Goal: Task Accomplishment & Management: Complete application form

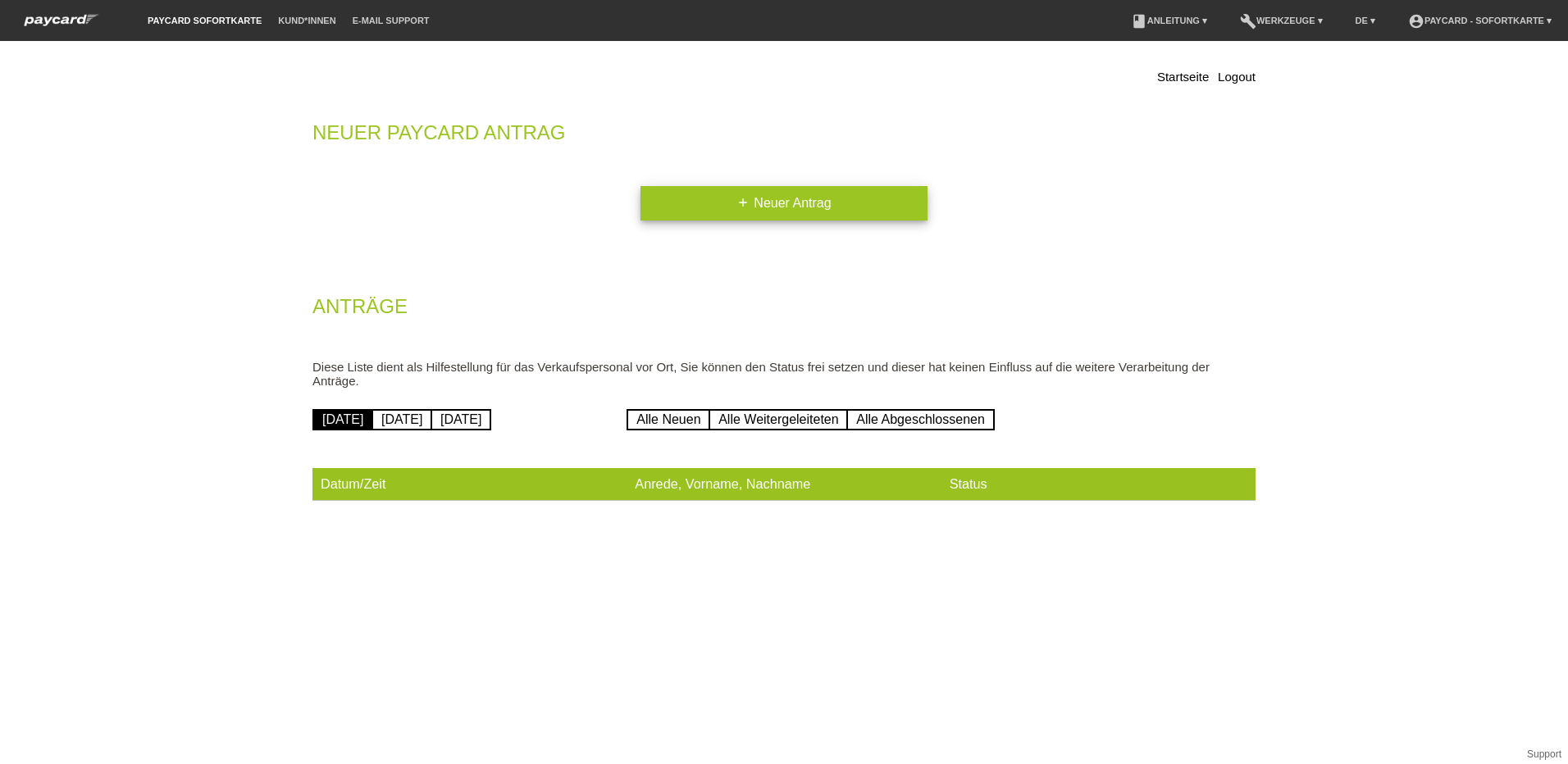
click at [808, 210] on link "add Neuer Antrag" at bounding box center [784, 203] width 287 height 34
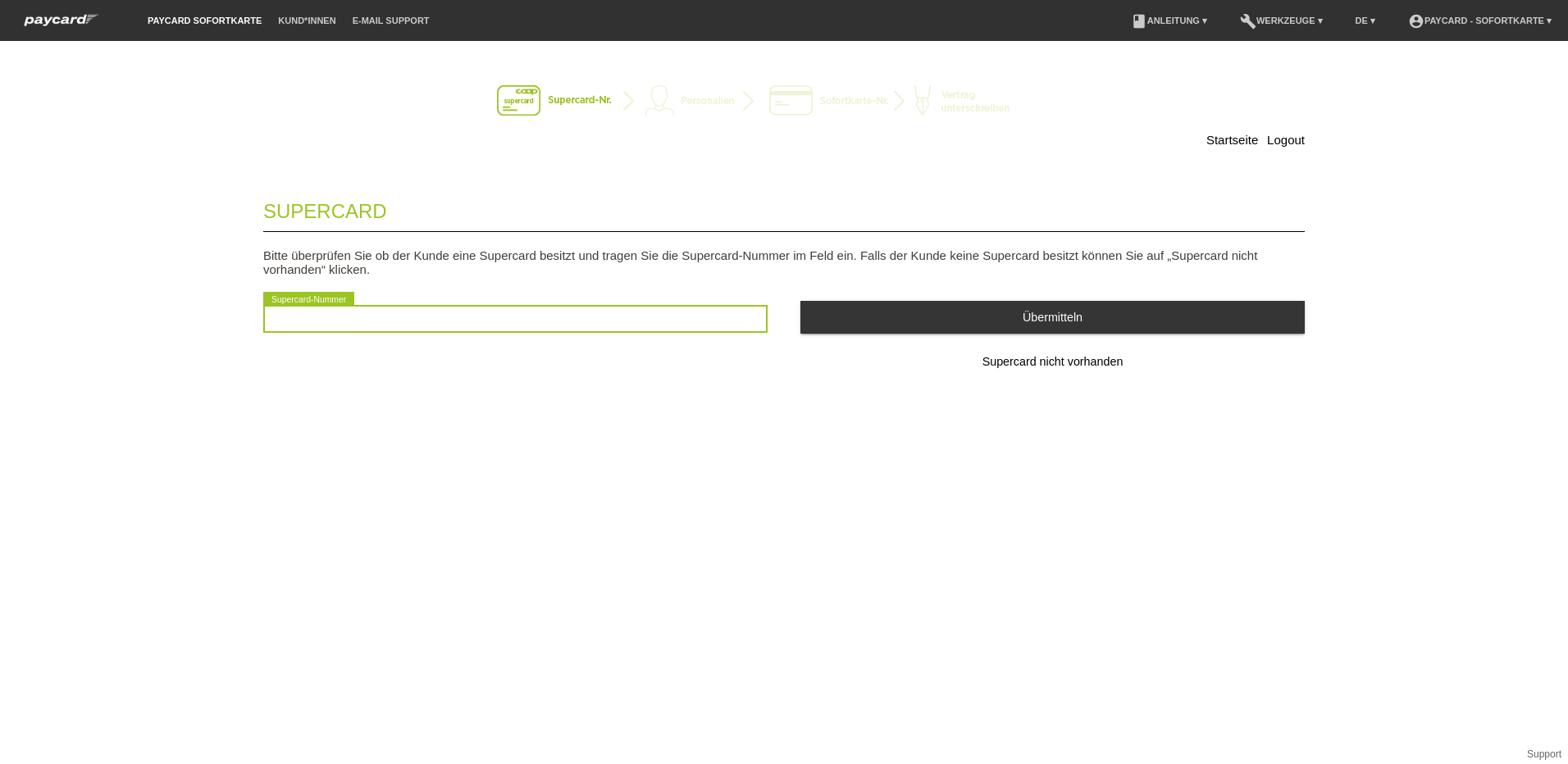
click at [296, 318] on input "text" at bounding box center [515, 319] width 504 height 27
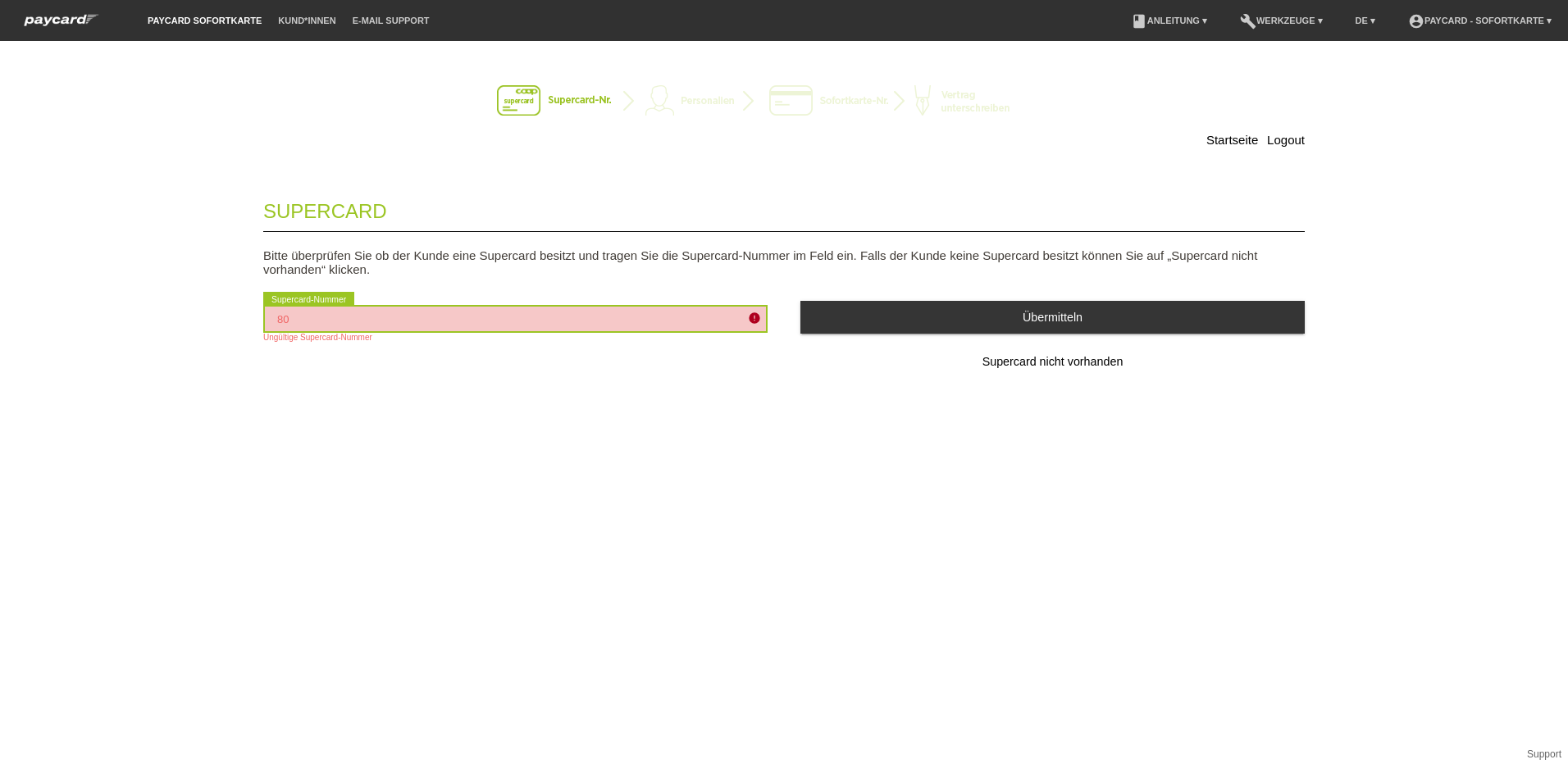
type input "8"
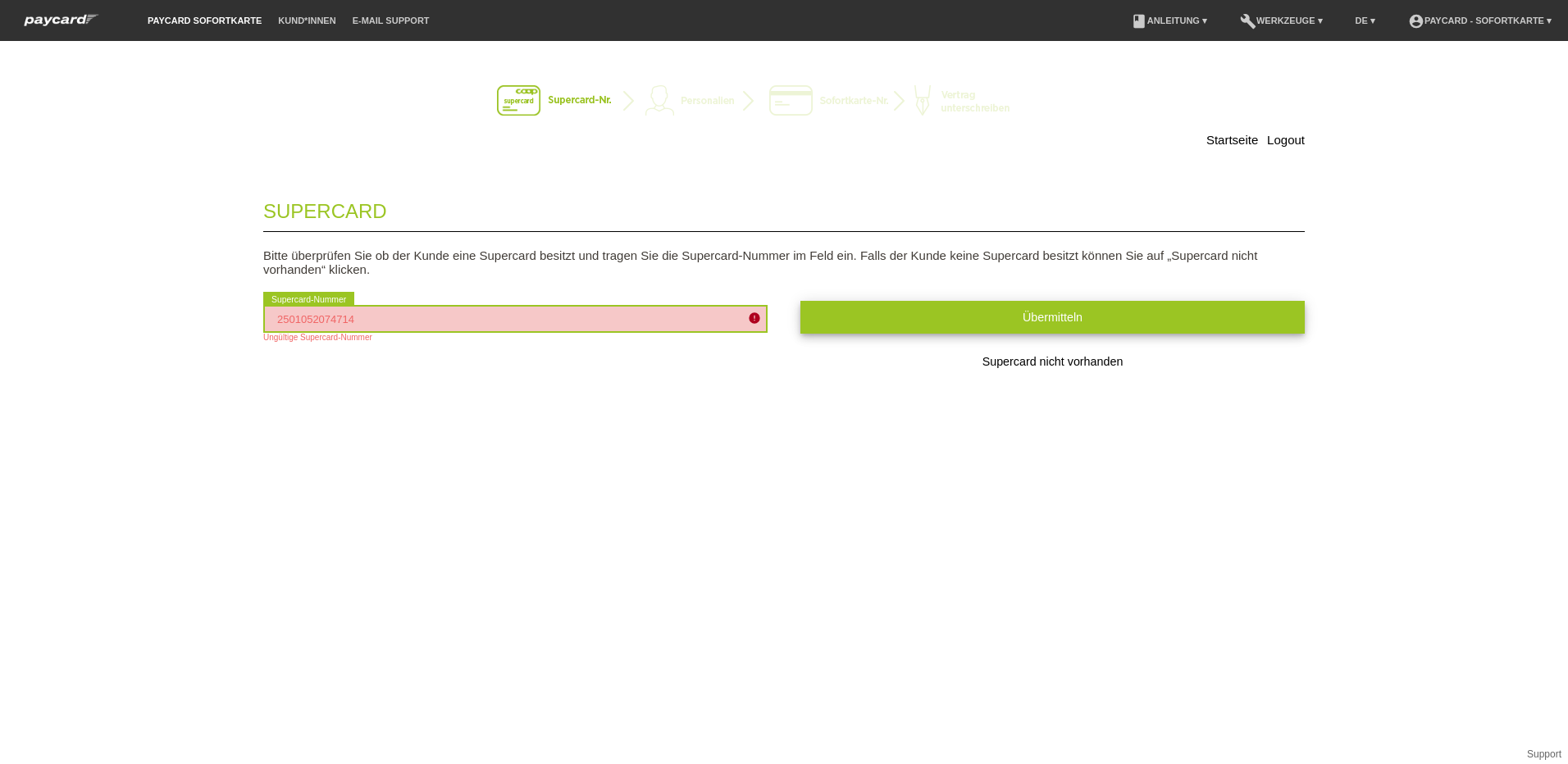
type input "2501052074714"
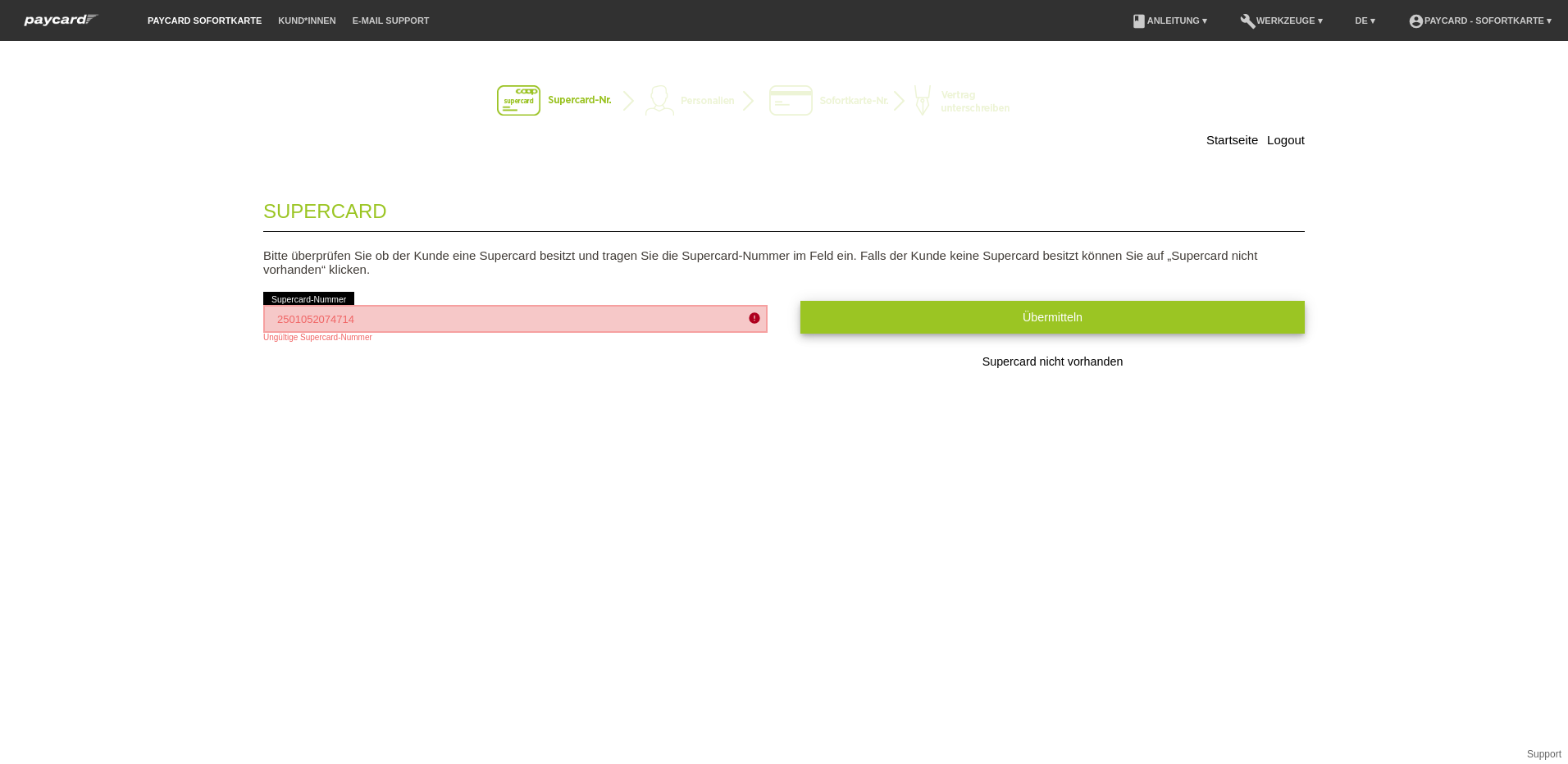
click at [1053, 318] on span "Übermitteln" at bounding box center [1052, 317] width 60 height 13
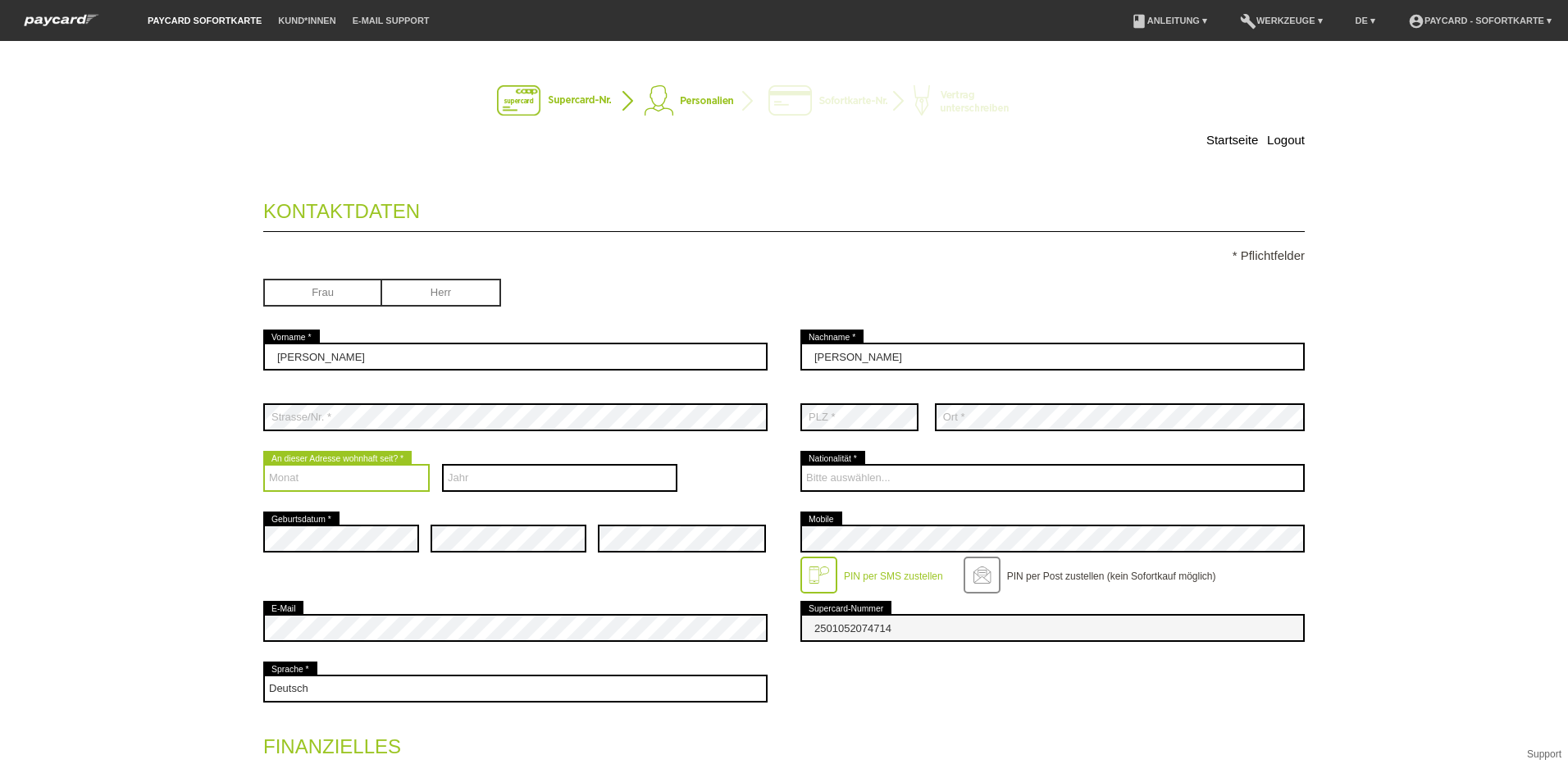
click at [329, 478] on select "Monat 01 02 03 04 05 06 07 08 09 10 11 12" at bounding box center [346, 478] width 167 height 27
select select "01"
click at [263, 464] on select "Monat 01 02 03 04 05 06 07 08 09 10 11 12" at bounding box center [346, 478] width 167 height 27
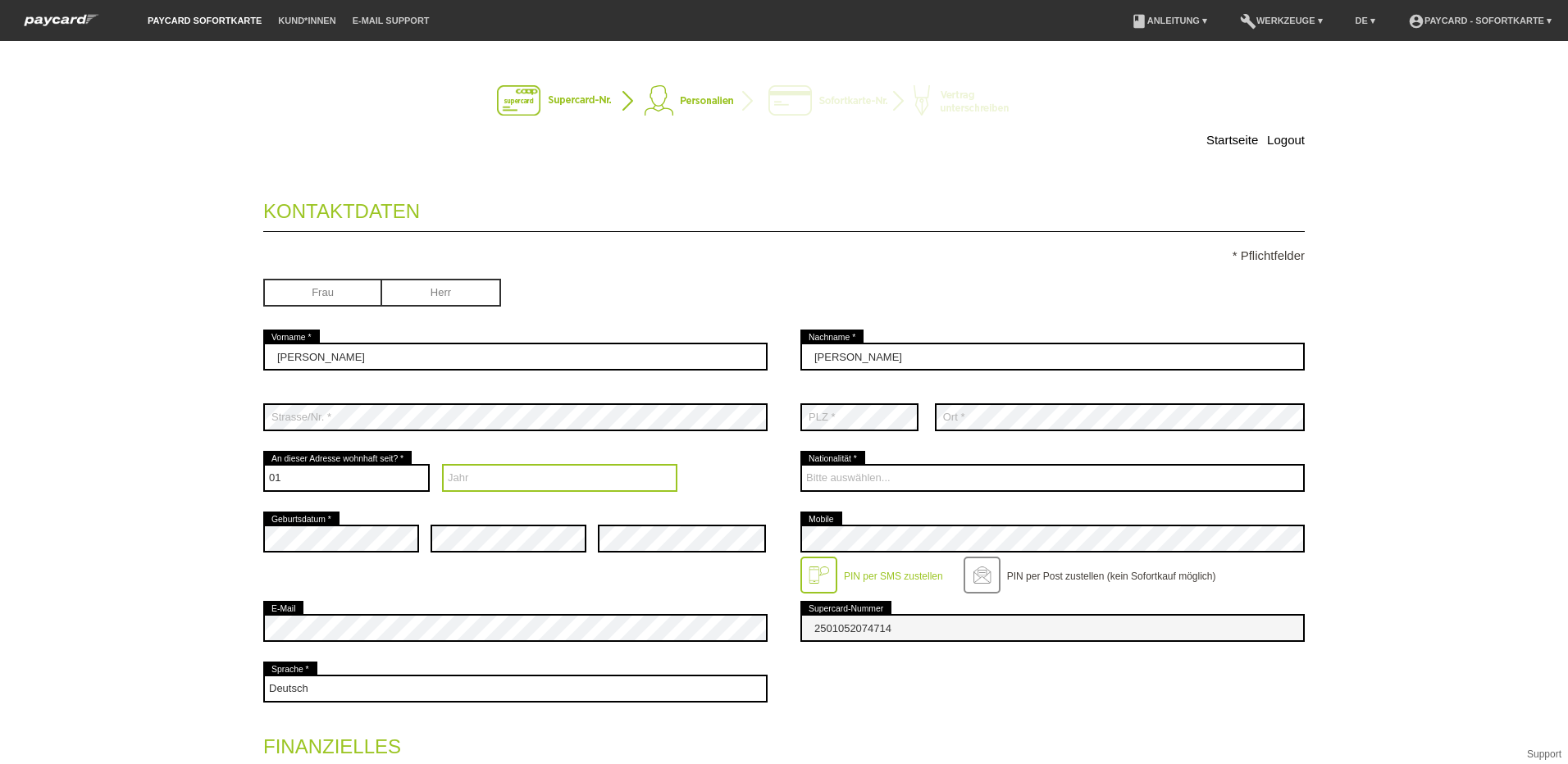
click at [472, 476] on select "Jahr 2025 2024 2023 2022 2021 2020 2019 2018 2017 2016" at bounding box center [560, 478] width 236 height 27
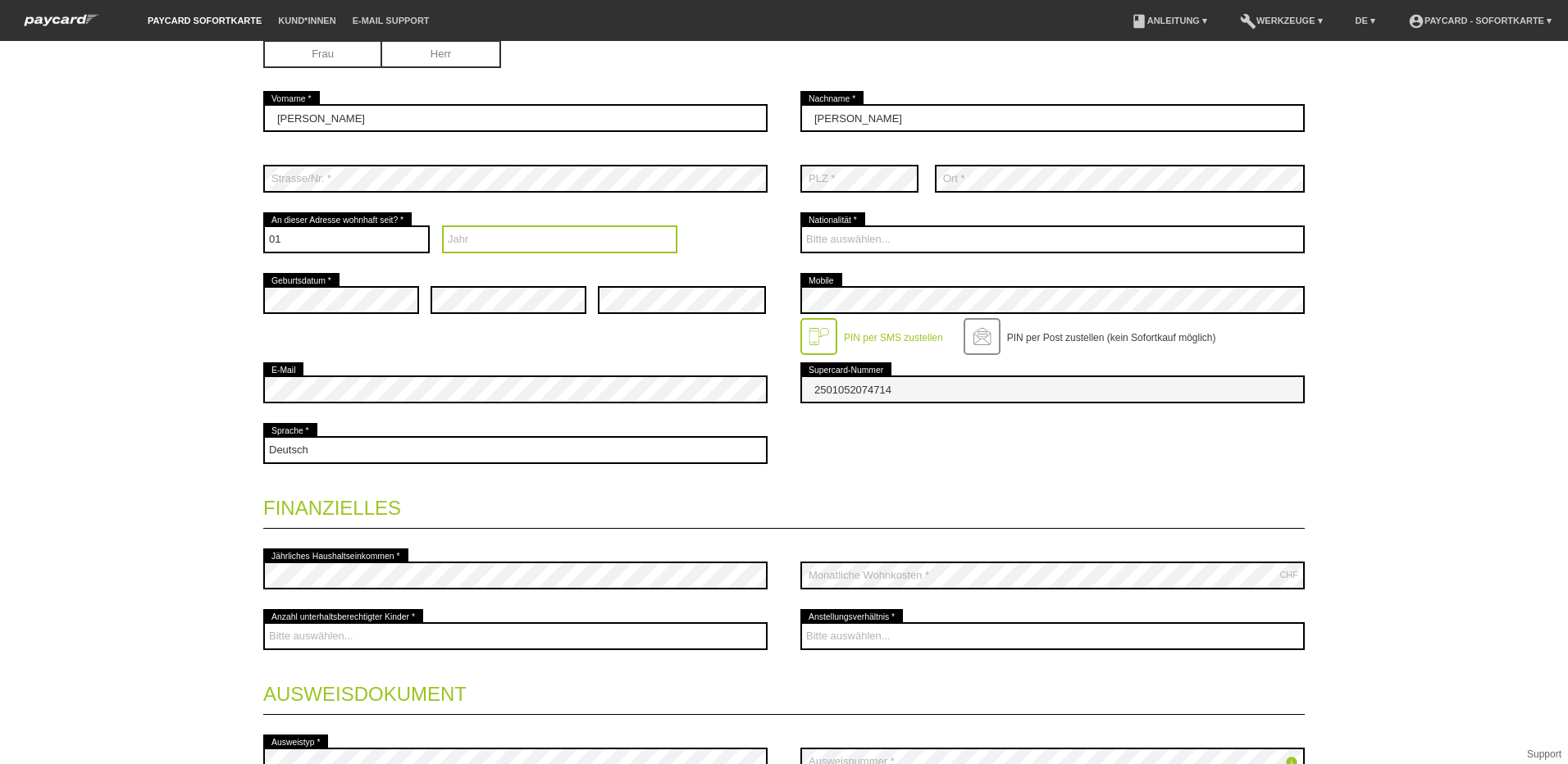
scroll to position [246, 0]
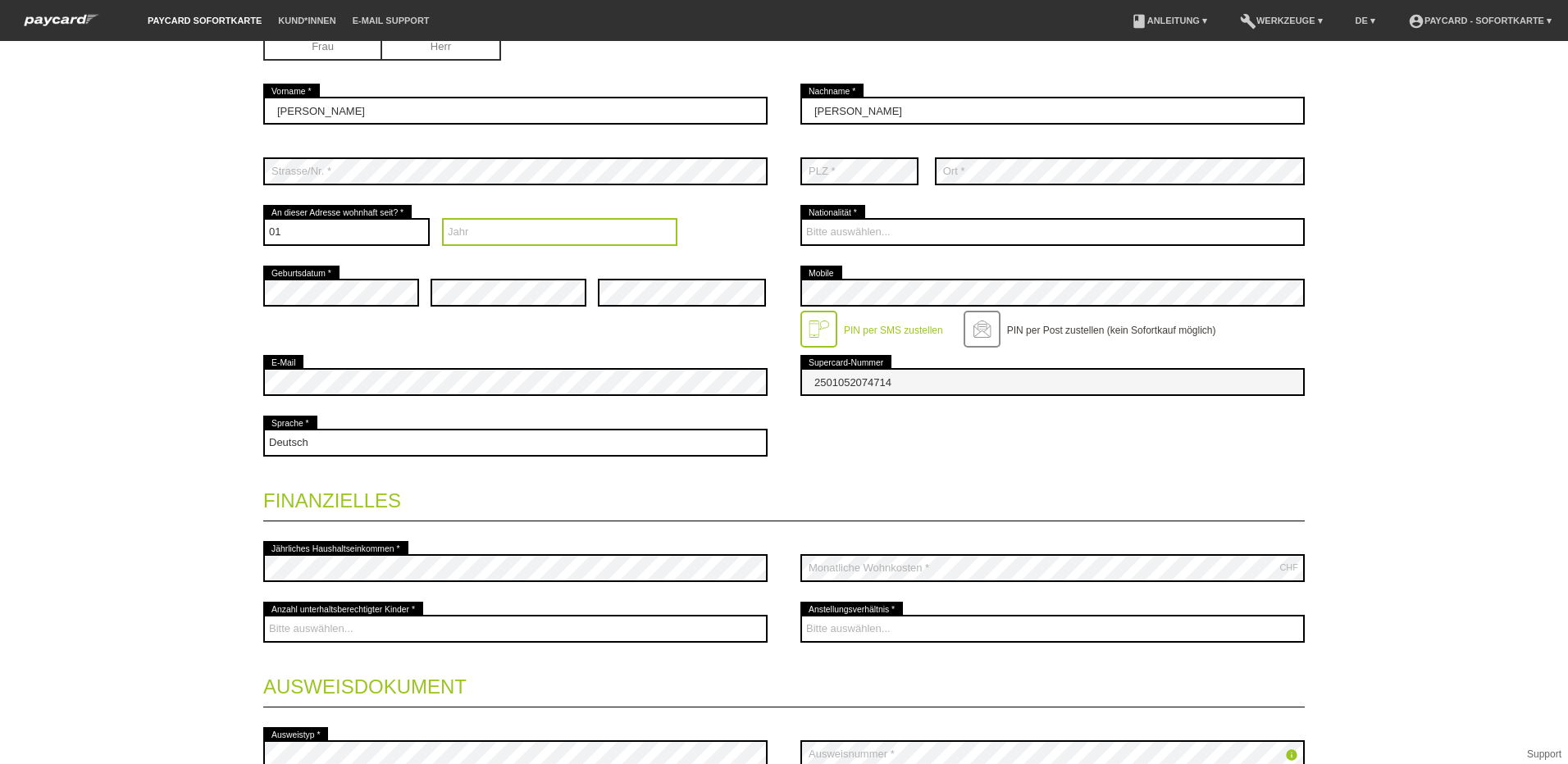
click at [463, 231] on select "Jahr 2025 2024 2023 2022 2021 2020 2019 2018 2017 2016" at bounding box center [560, 231] width 236 height 27
select select "2008"
click at [442, 218] on select "Jahr 2025 2024 2023 2022 2021 2020 2019 2018 2017 2016" at bounding box center [560, 231] width 236 height 27
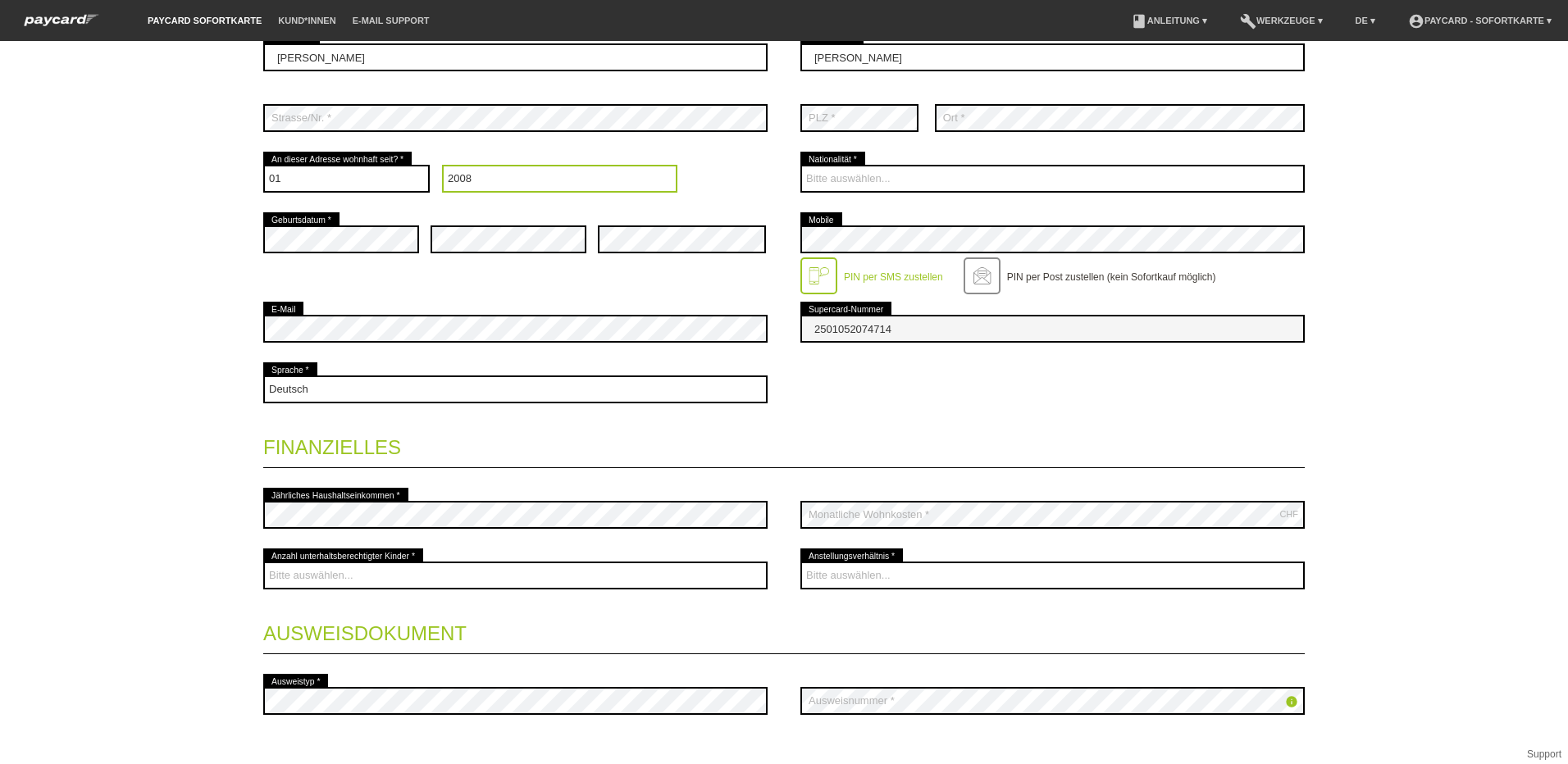
scroll to position [328, 0]
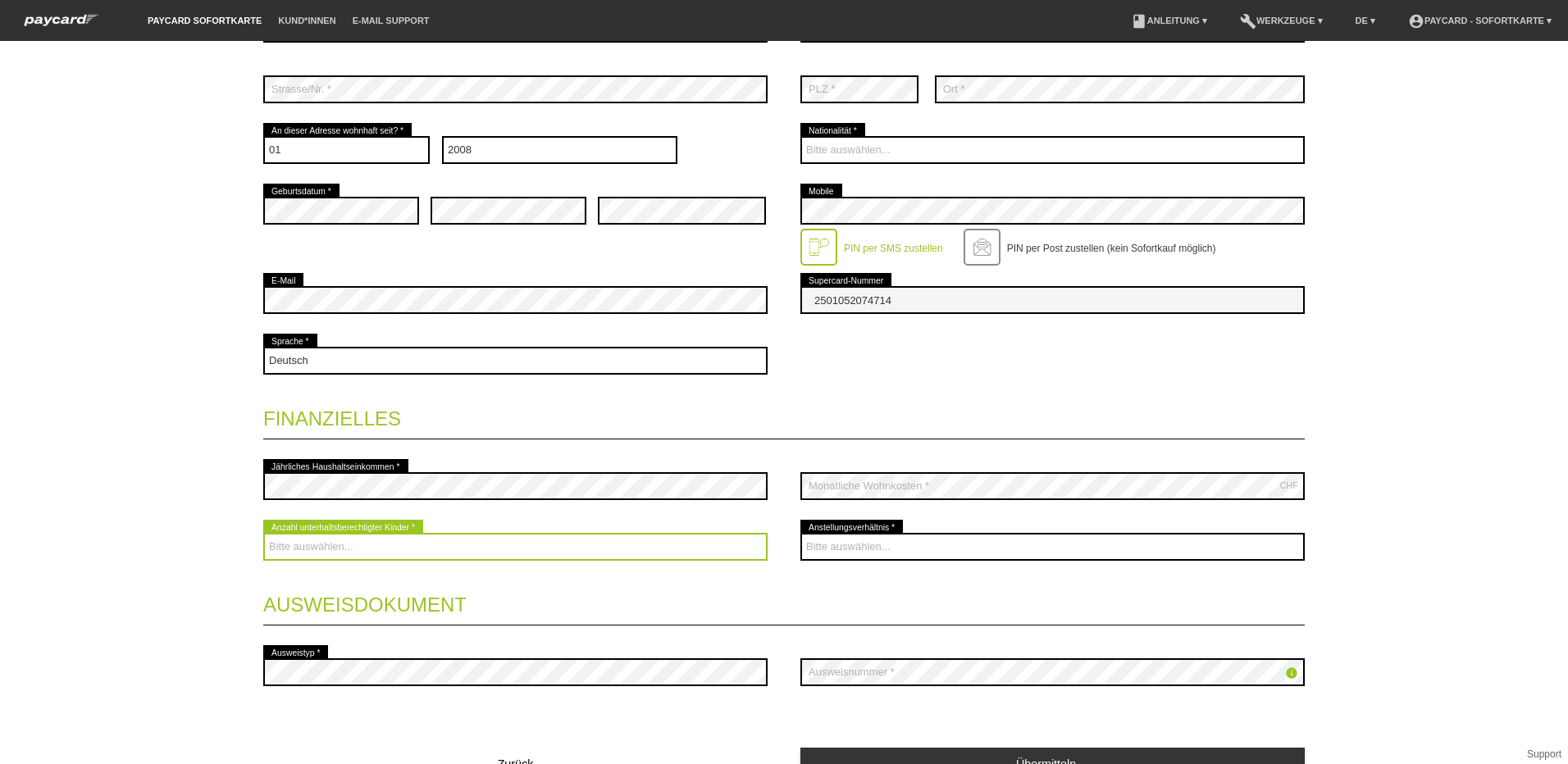
click at [582, 543] on select "Bitte auswählen... 0 1 2 3 4 5 6 7 8 9" at bounding box center [515, 547] width 504 height 27
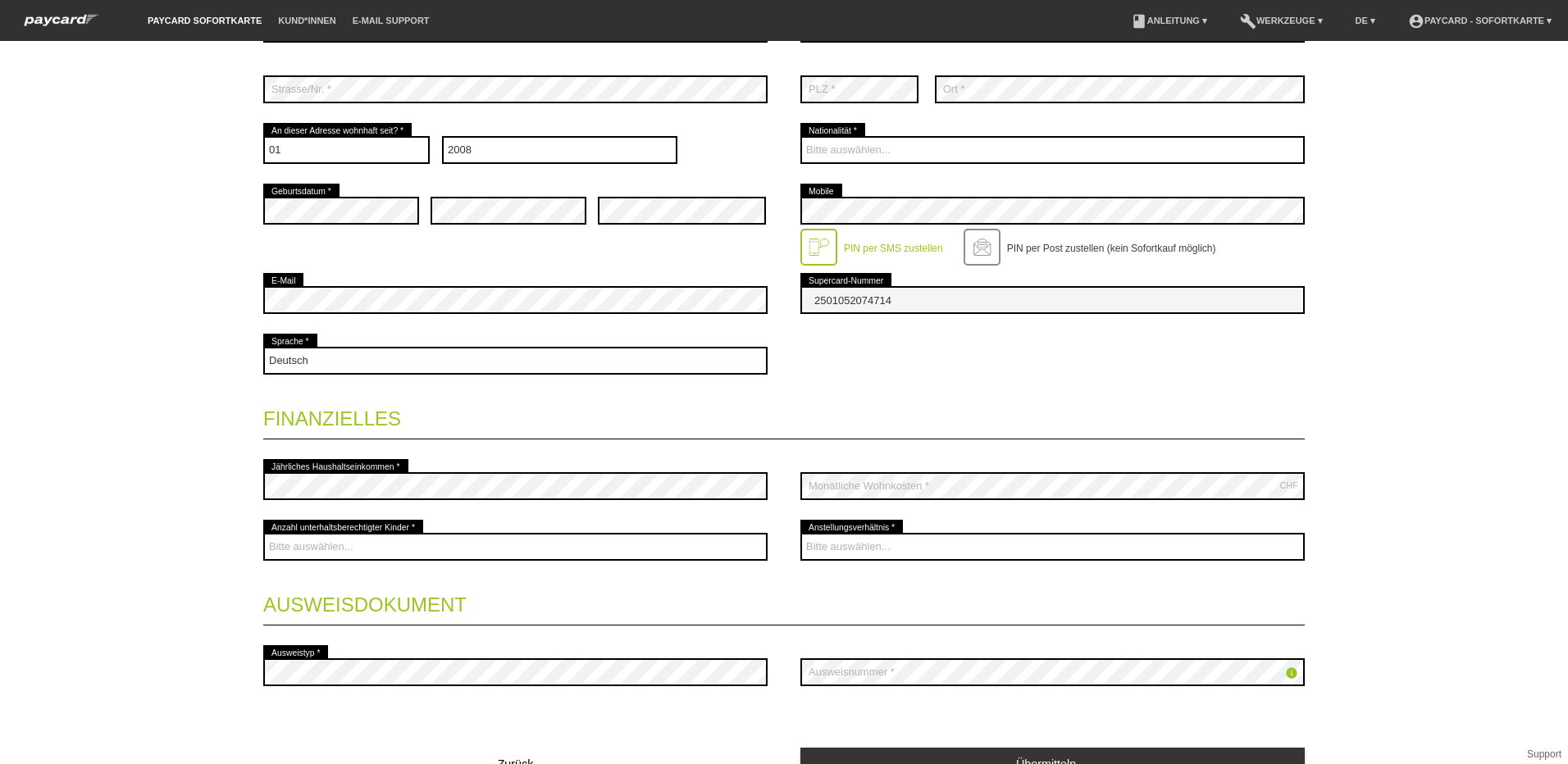
click at [1127, 373] on div "Deutsch Français Italiano English error Sprache *" at bounding box center [784, 361] width 1041 height 61
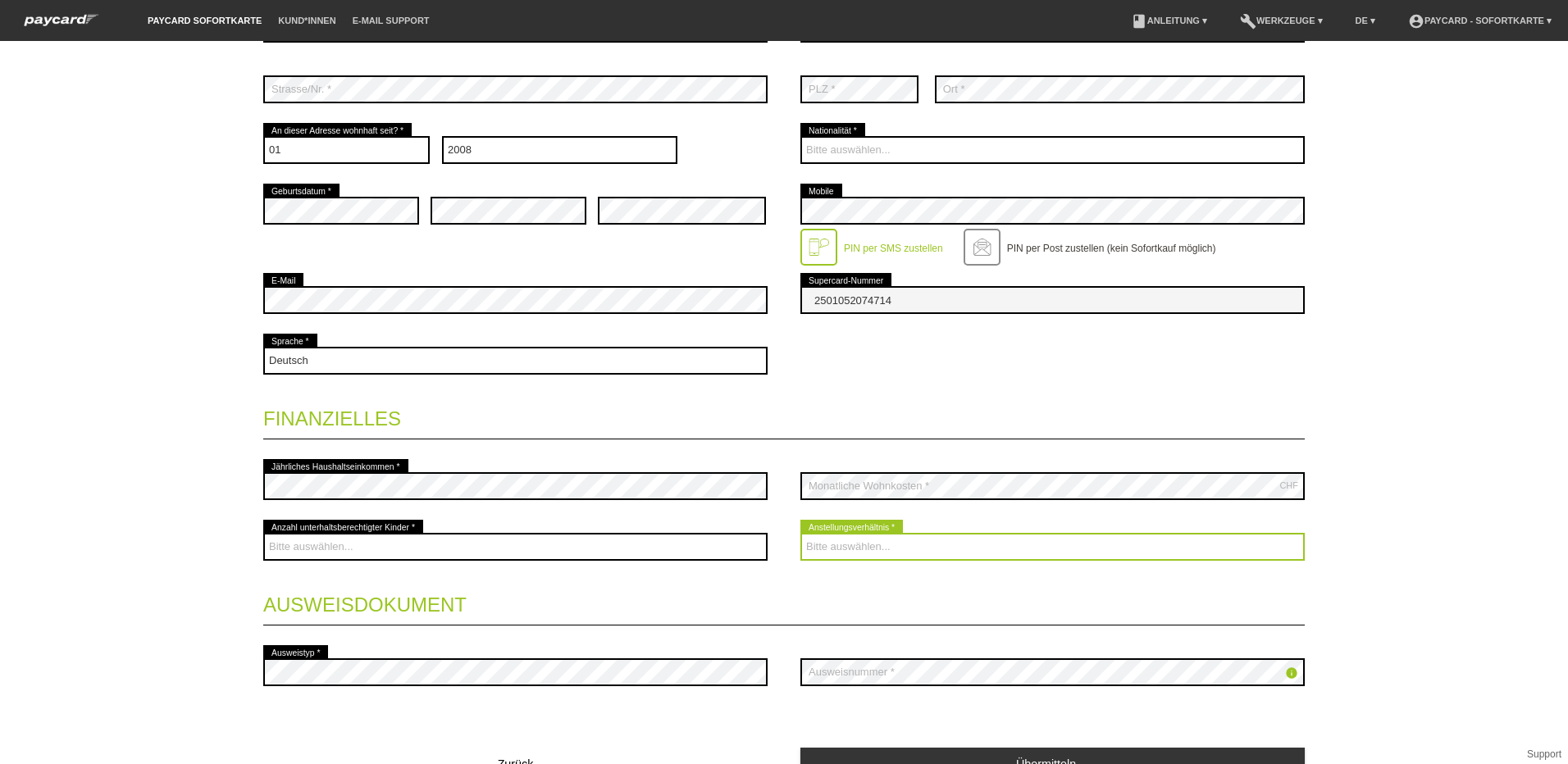
click at [849, 541] on select "Bitte auswählen... Unbefristet Befristet Lehrling/Student Pensioniert Nicht arb…" at bounding box center [1052, 547] width 504 height 27
select select "UNLIMITED"
click at [800, 534] on select "Bitte auswählen... Unbefristet Befristet Lehrling/Student Pensioniert Nicht arb…" at bounding box center [1052, 547] width 504 height 27
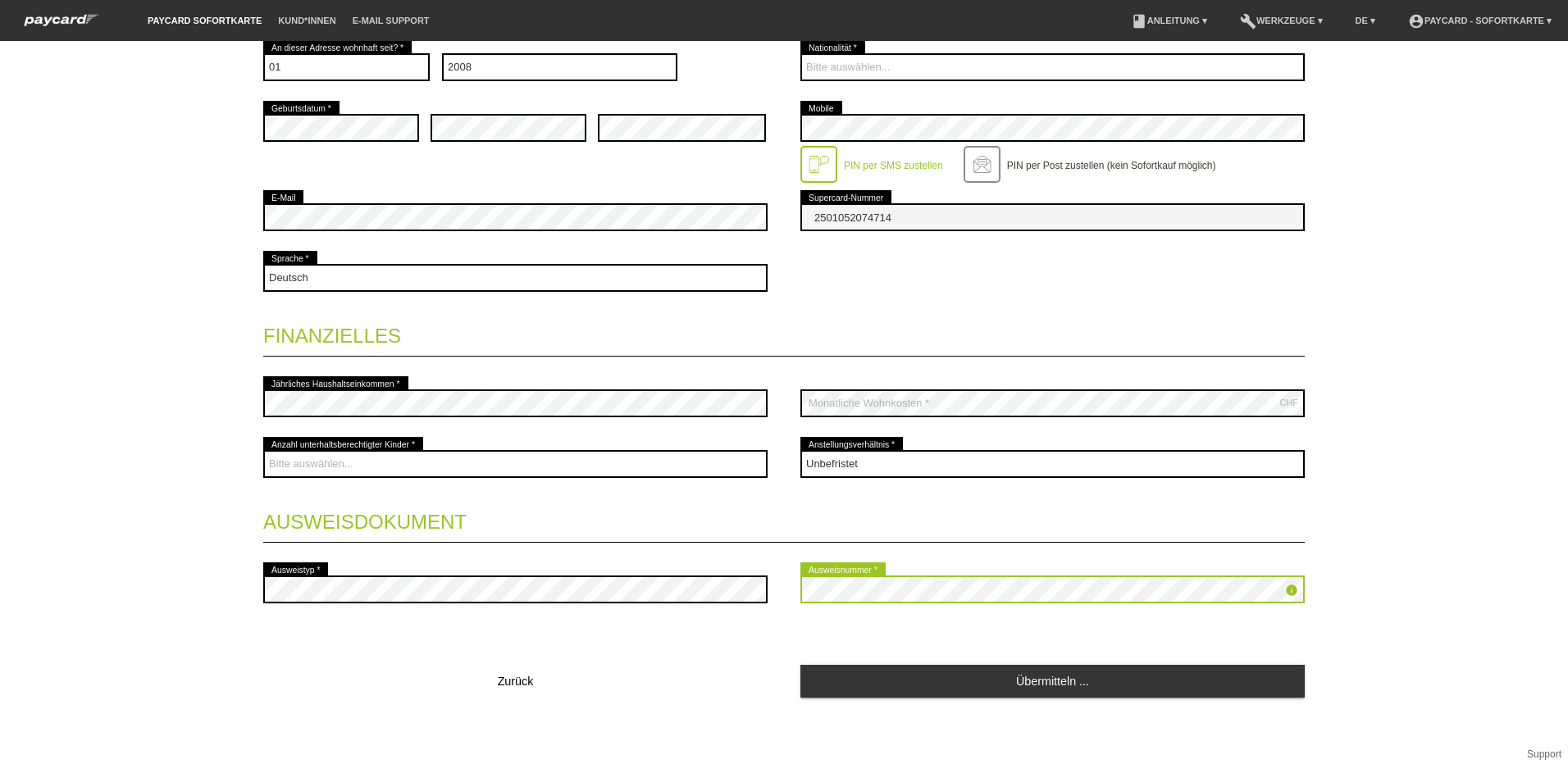
scroll to position [412, 0]
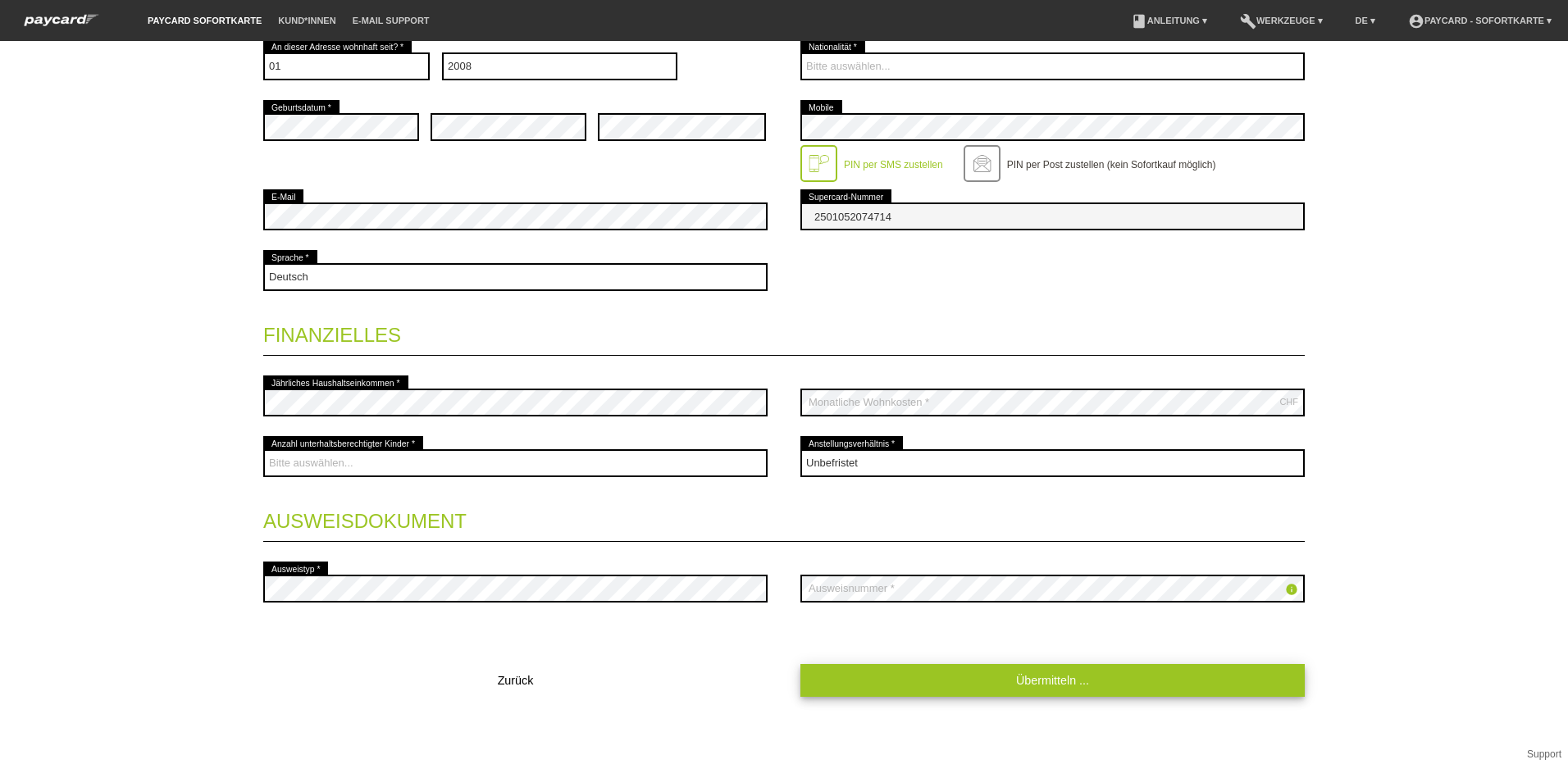
click at [1055, 688] on link "Übermitteln ..." at bounding box center [1052, 680] width 504 height 32
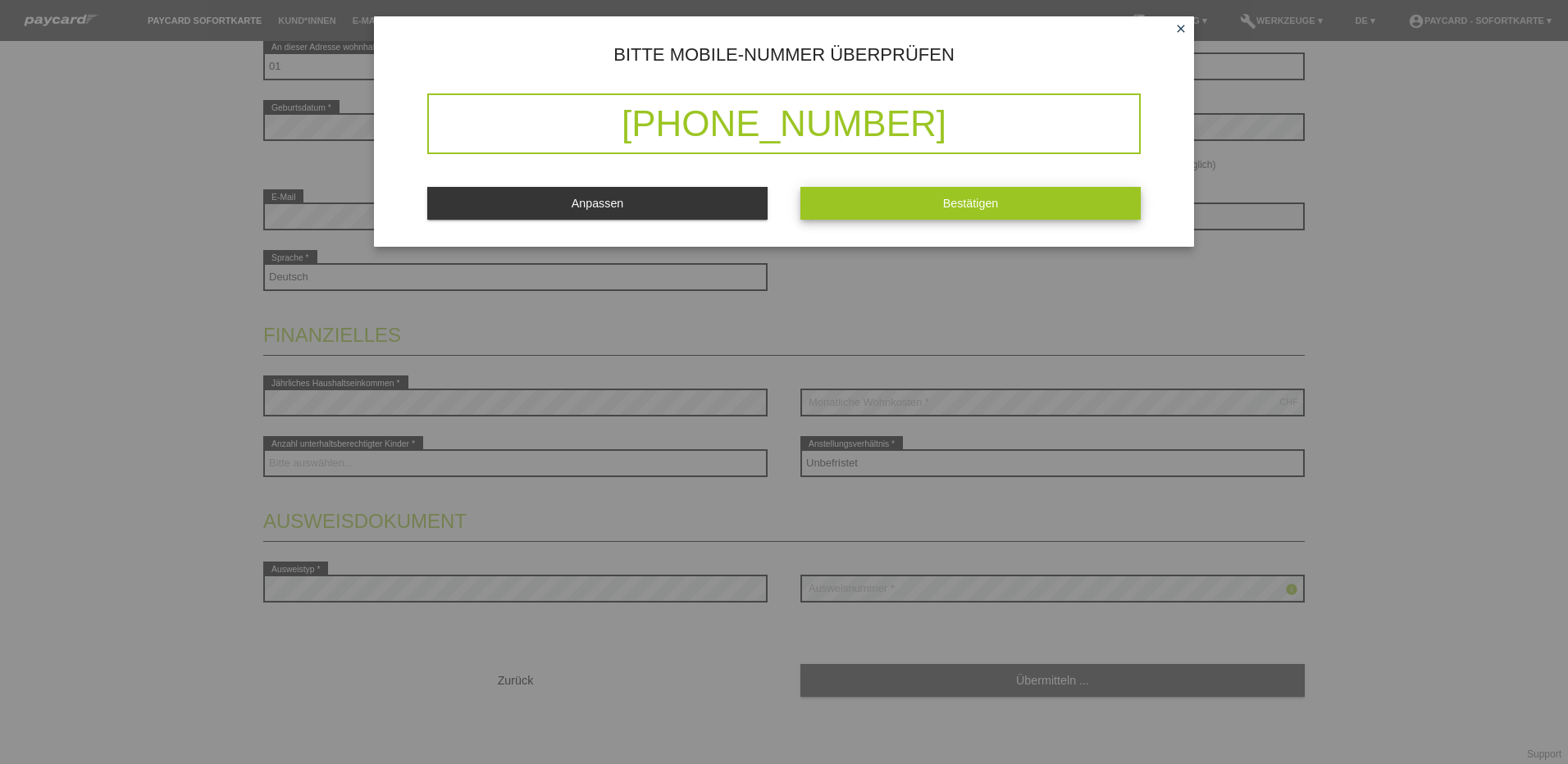
click at [973, 203] on span "Bestätigen" at bounding box center [971, 203] width 56 height 13
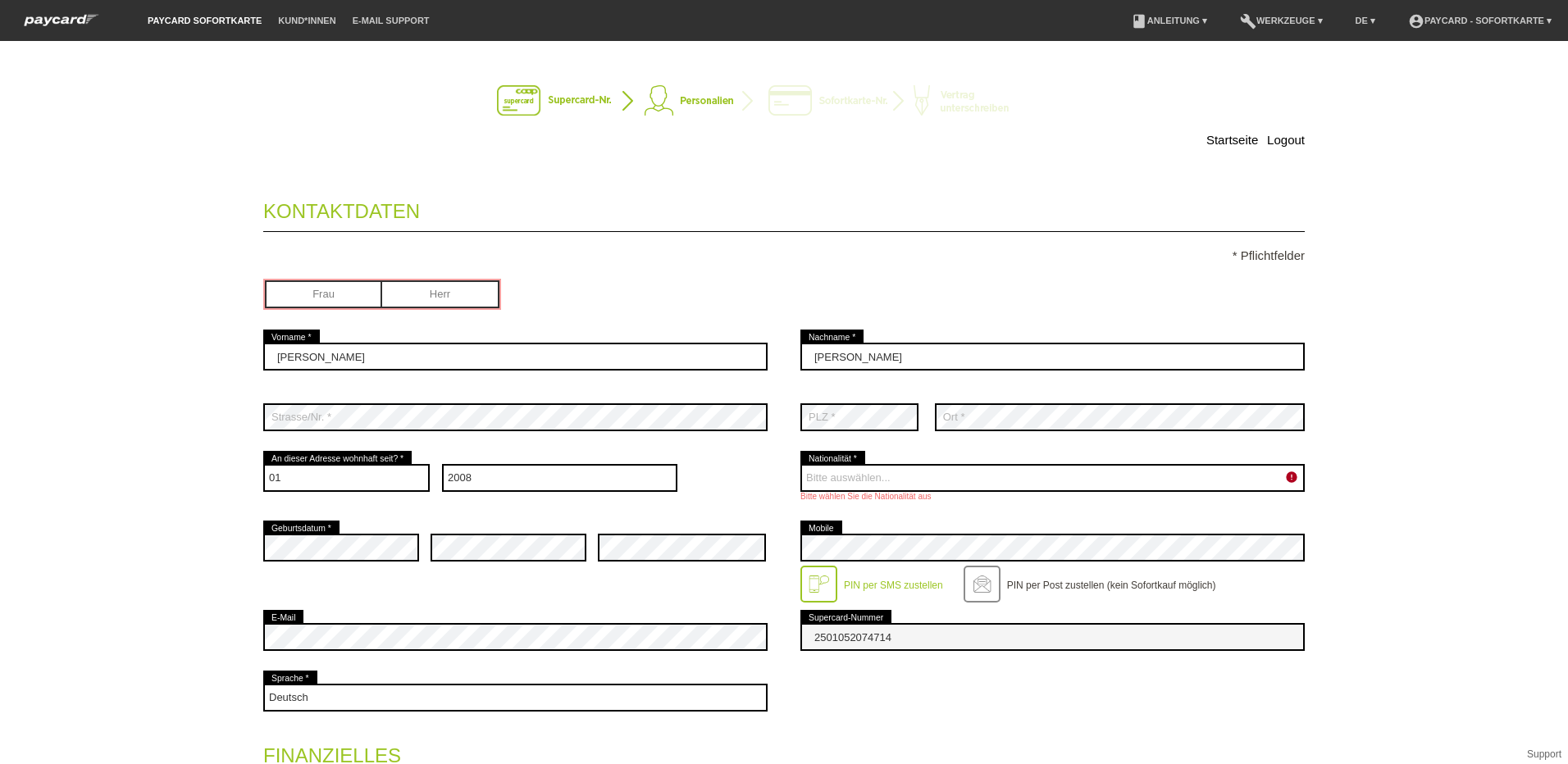
scroll to position [0, 0]
click at [348, 298] on input "radio" at bounding box center [324, 292] width 118 height 25
radio input "true"
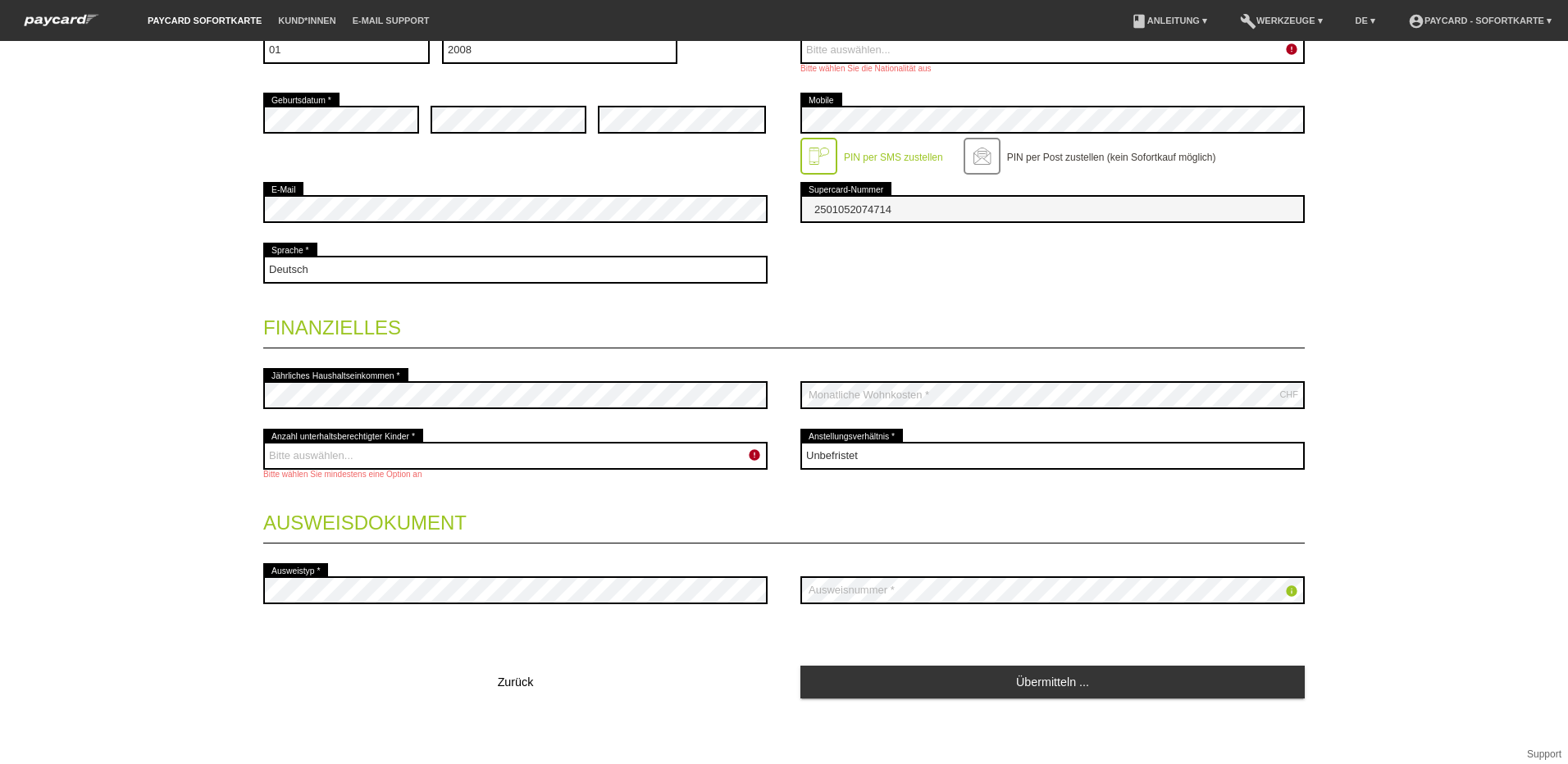
scroll to position [430, 0]
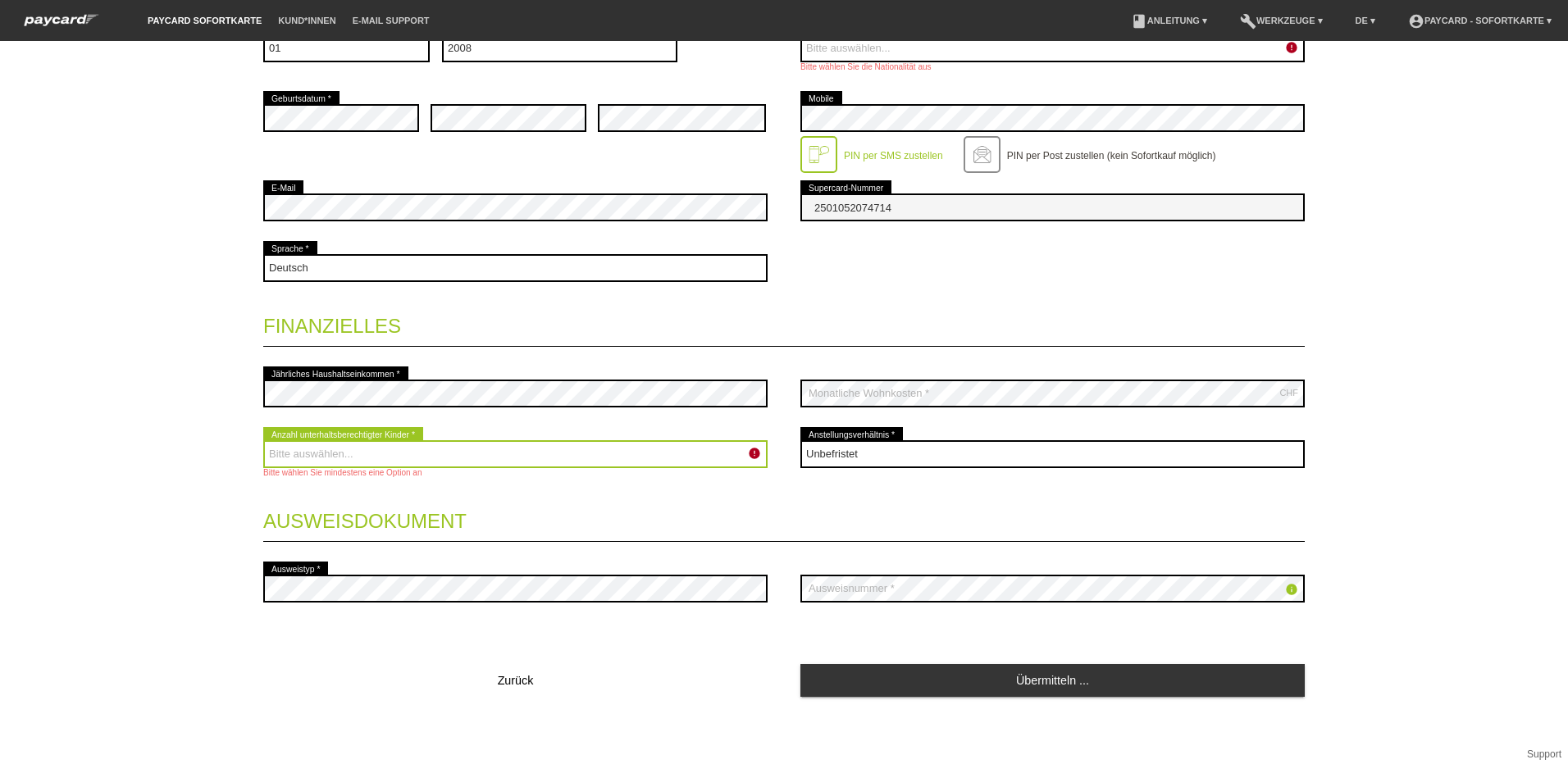
click at [401, 449] on select "Bitte auswählen... 0 1 2 3 4 5 6 7 8 9" at bounding box center [515, 454] width 504 height 27
select select "0"
click at [263, 440] on select "Bitte auswählen... 0 1 2 3 4 5 6 7 8 9" at bounding box center [515, 454] width 504 height 27
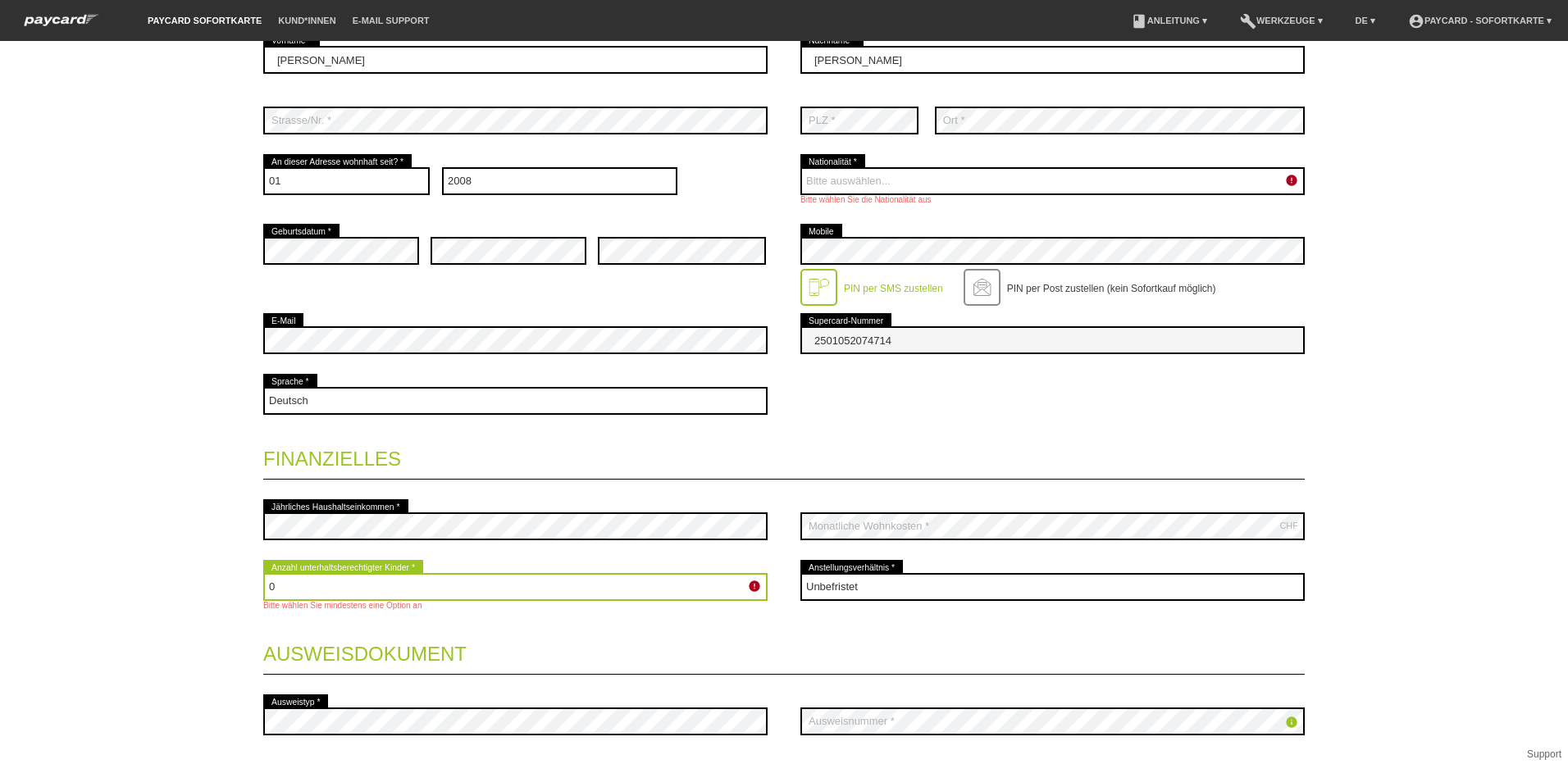
scroll to position [266, 0]
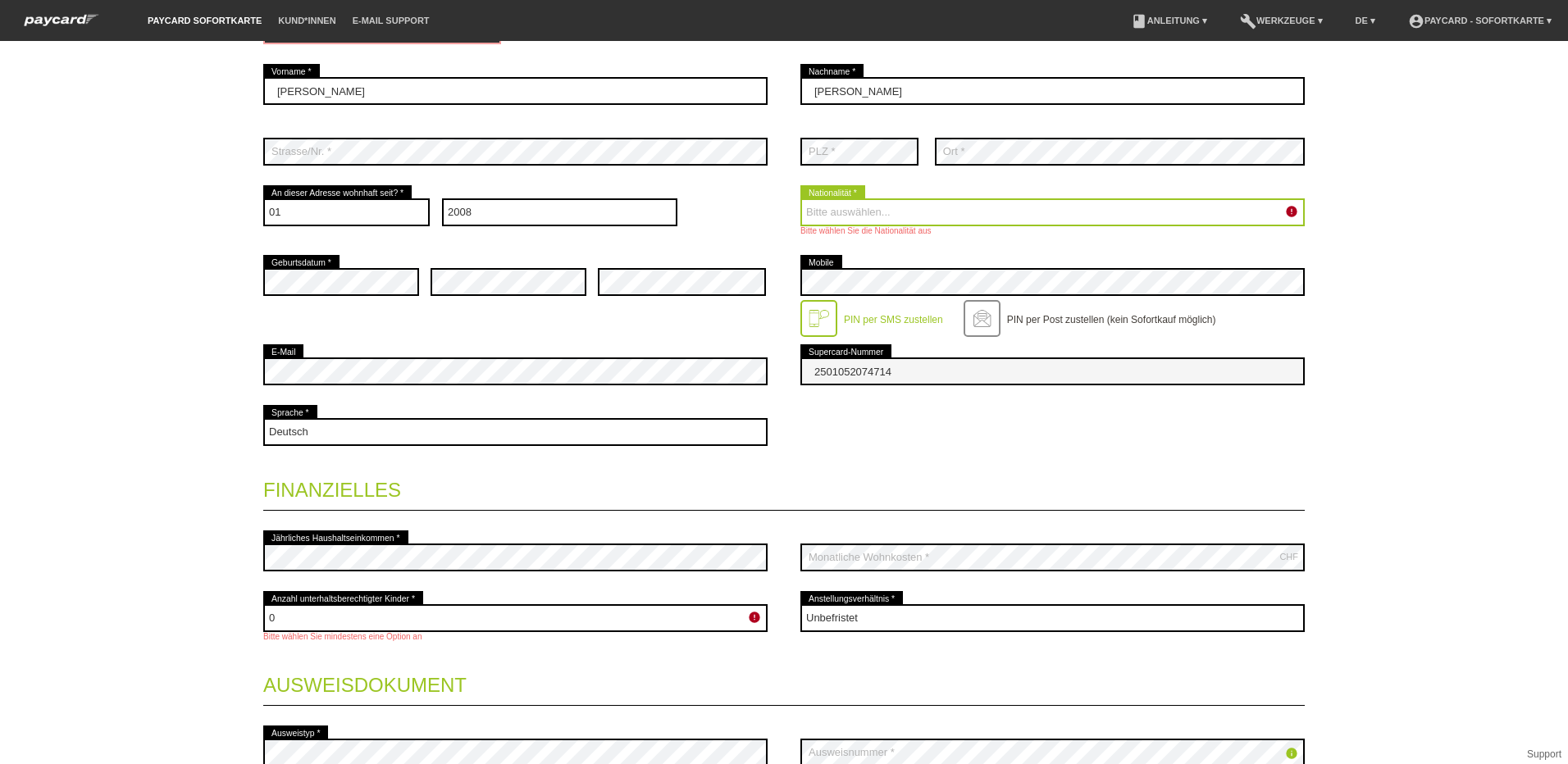
click at [848, 218] on select "Bitte auswählen... Schweiz Deutschland Liechtenstein Österreich ------------ Af…" at bounding box center [1052, 212] width 504 height 27
select select "CH"
click at [800, 198] on select "Bitte auswählen... Schweiz Deutschland Liechtenstein Österreich ------------ Af…" at bounding box center [1052, 212] width 504 height 27
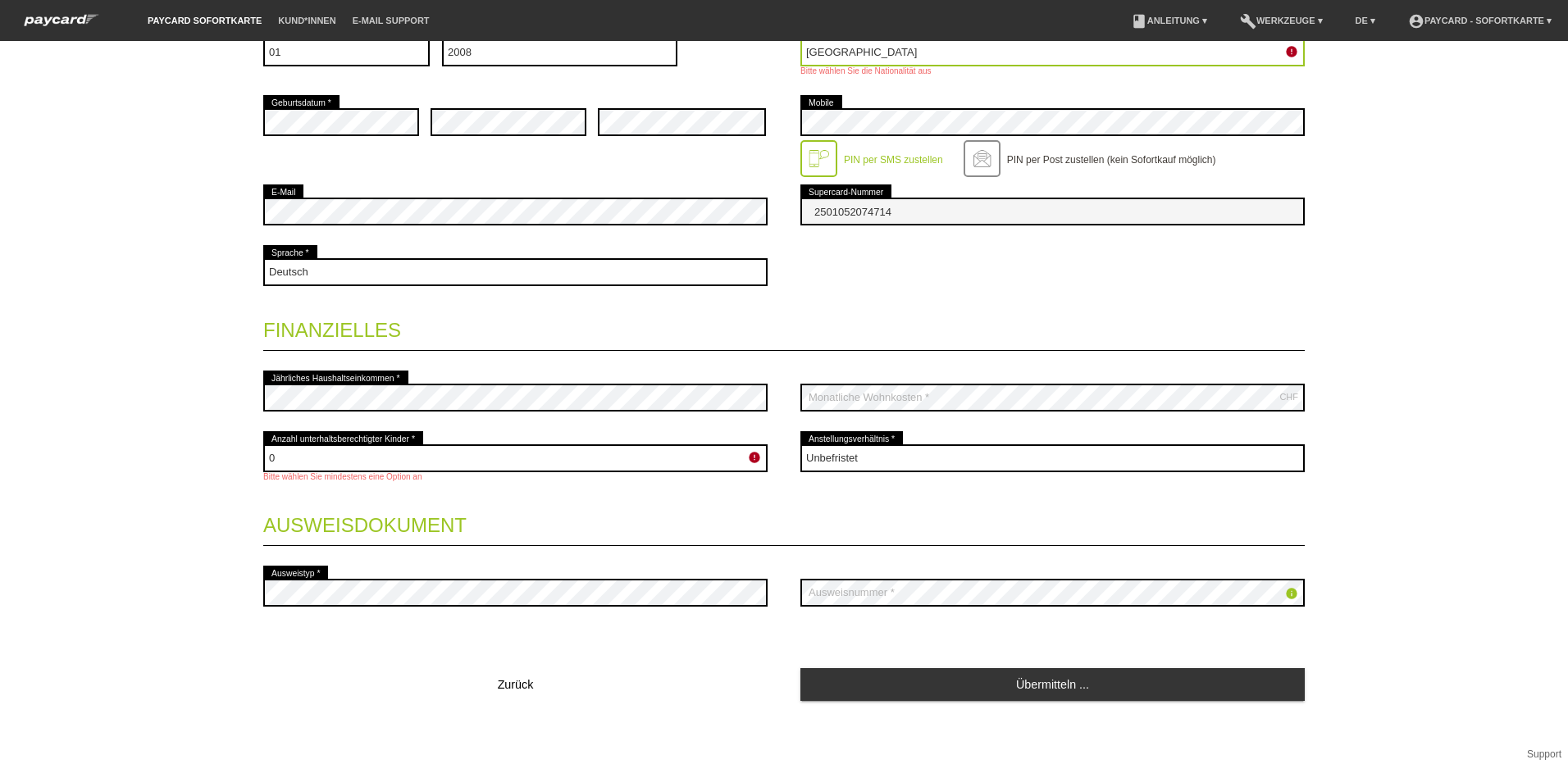
scroll to position [430, 0]
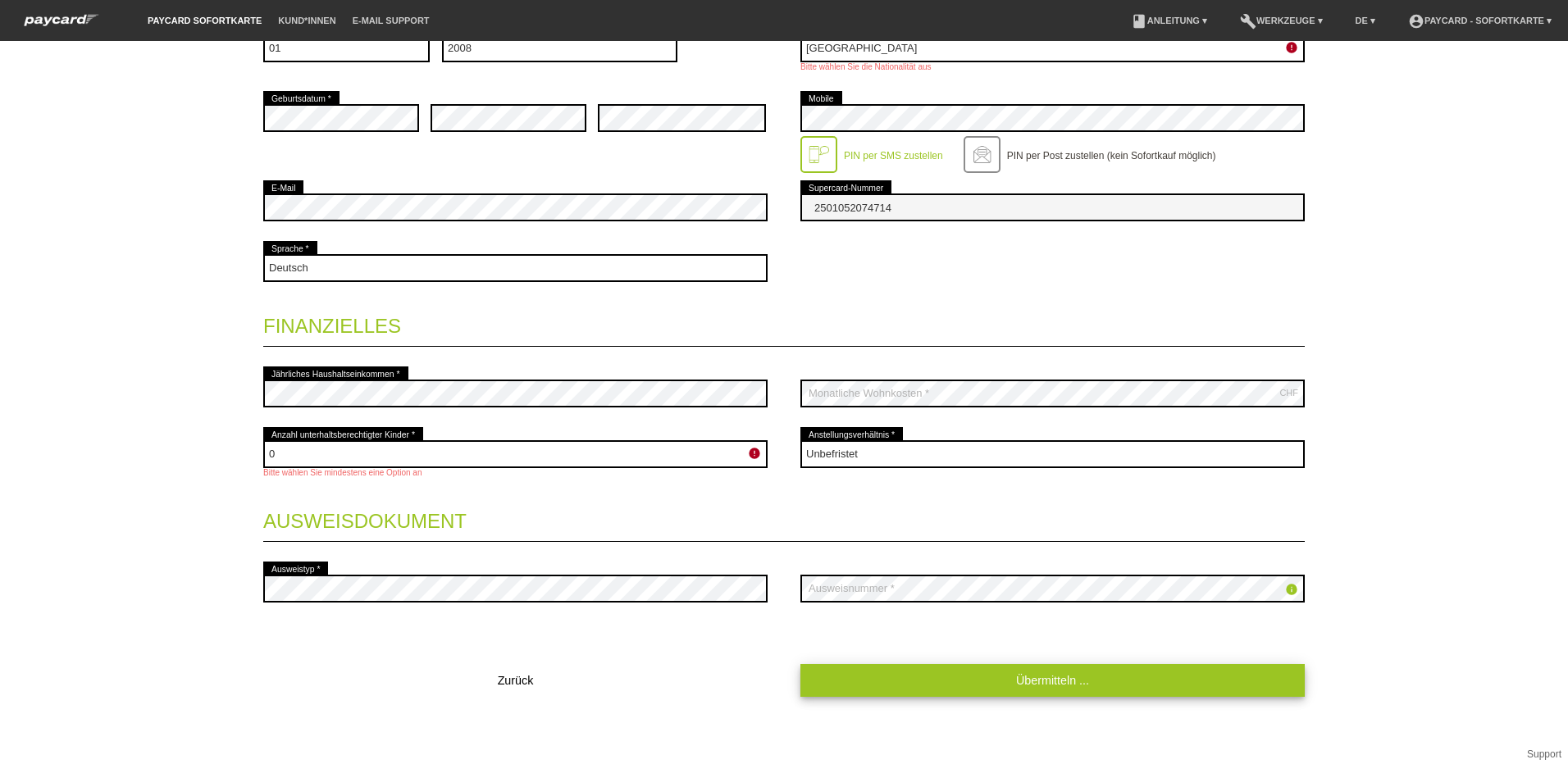
click at [1018, 673] on link "Übermitteln ..." at bounding box center [1052, 680] width 504 height 32
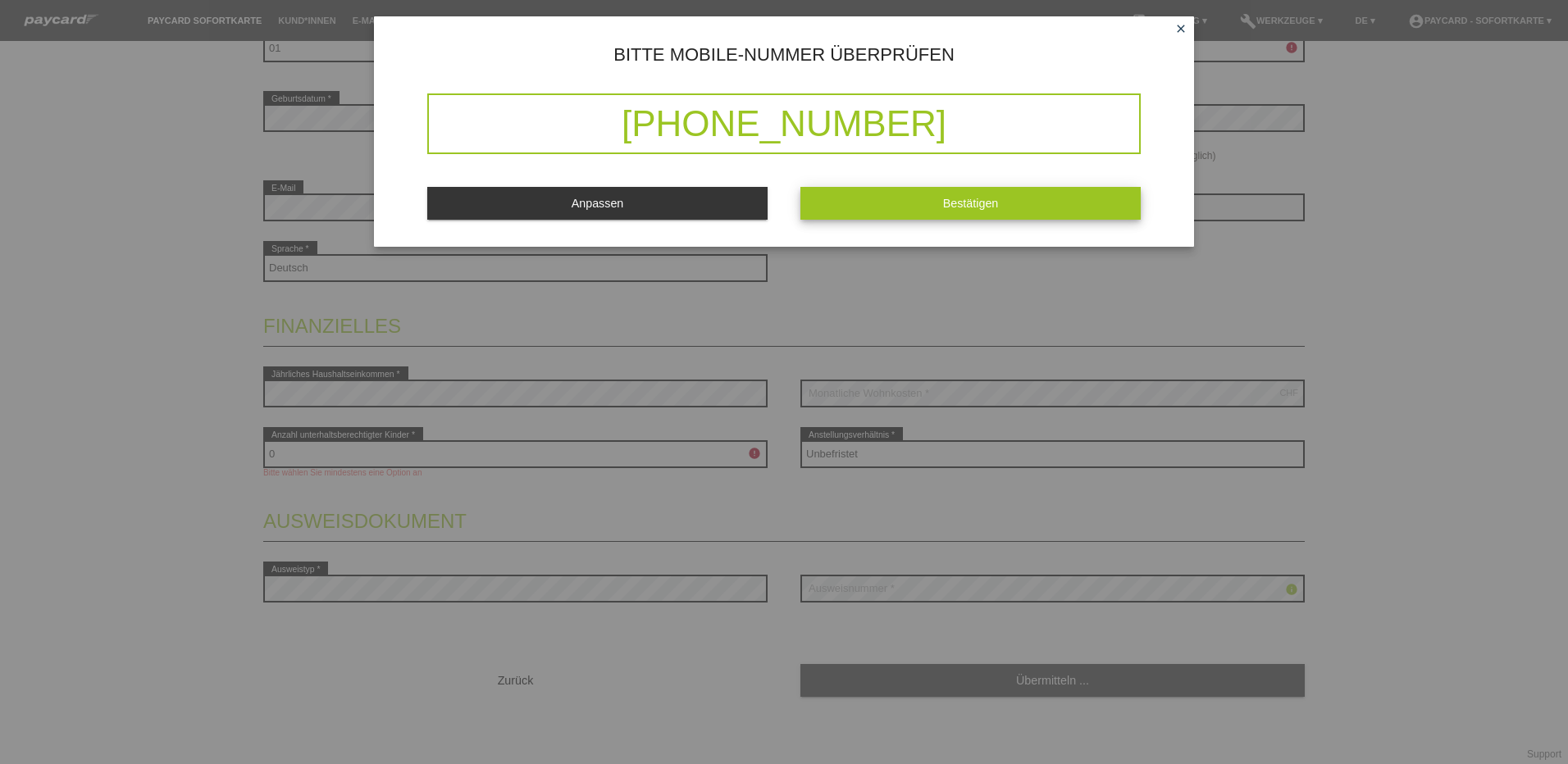
click at [992, 205] on span "Bestätigen" at bounding box center [971, 203] width 56 height 13
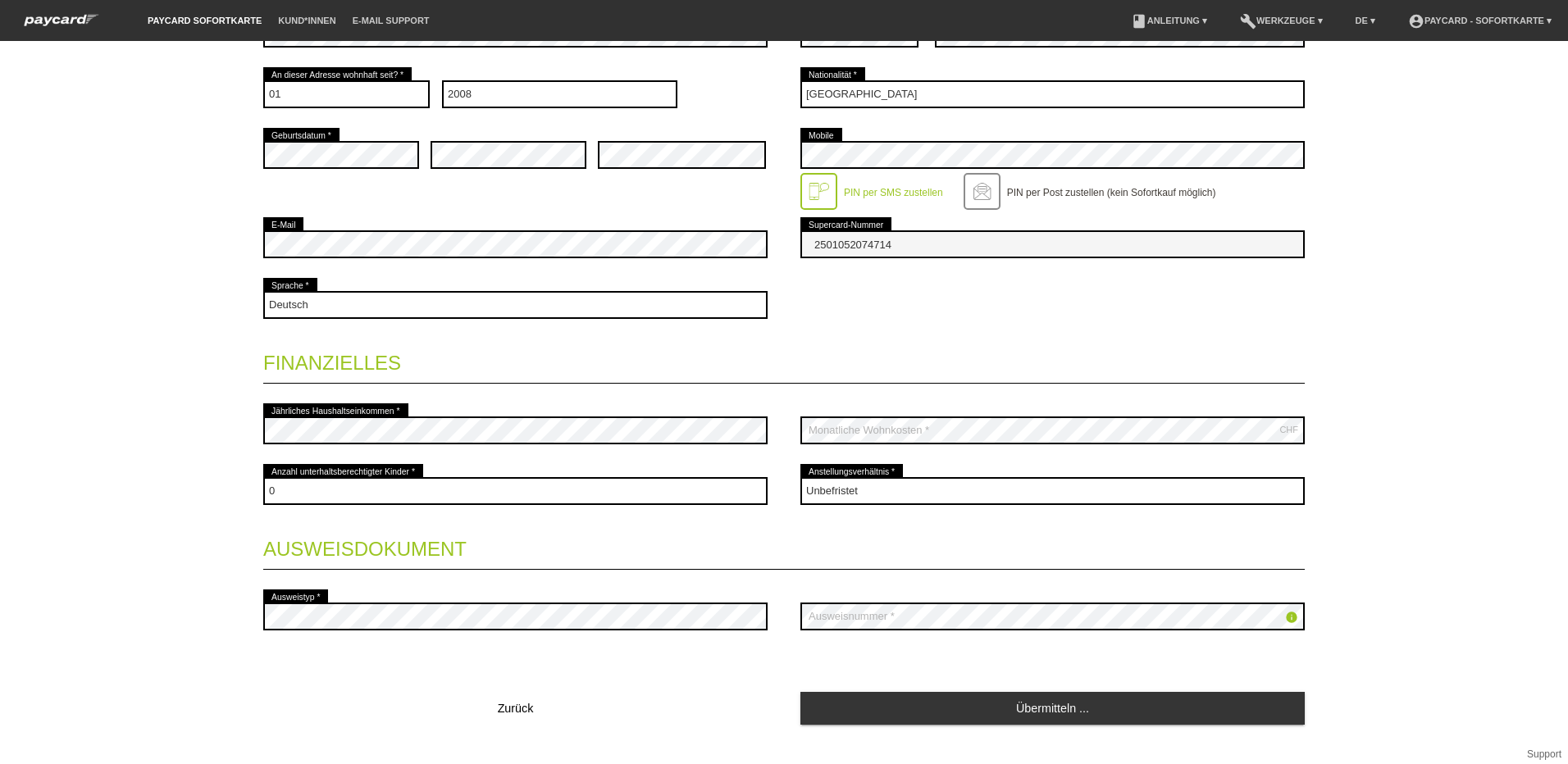
scroll to position [445, 0]
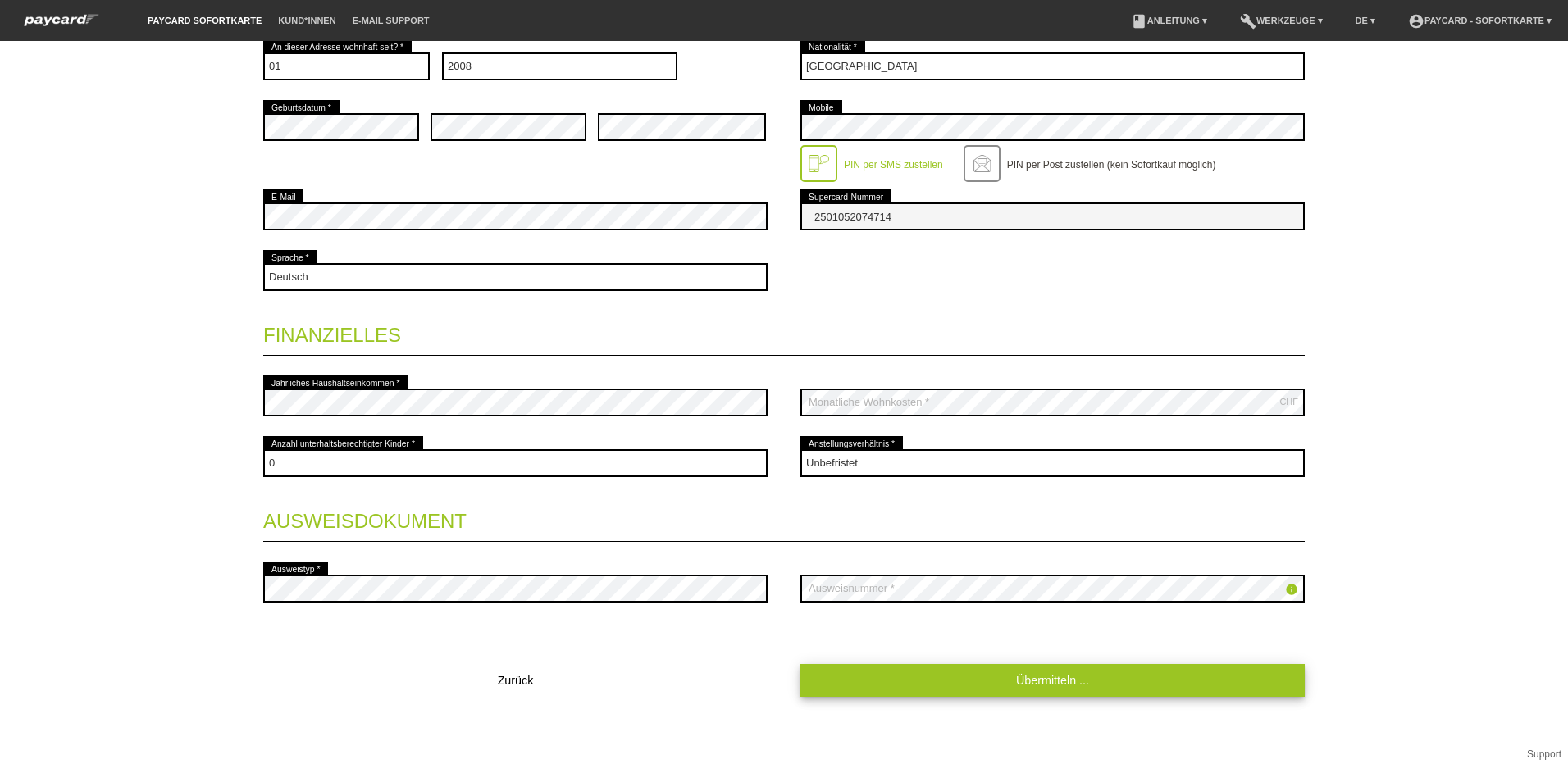
click at [1014, 675] on link "Übermitteln ..." at bounding box center [1052, 680] width 504 height 32
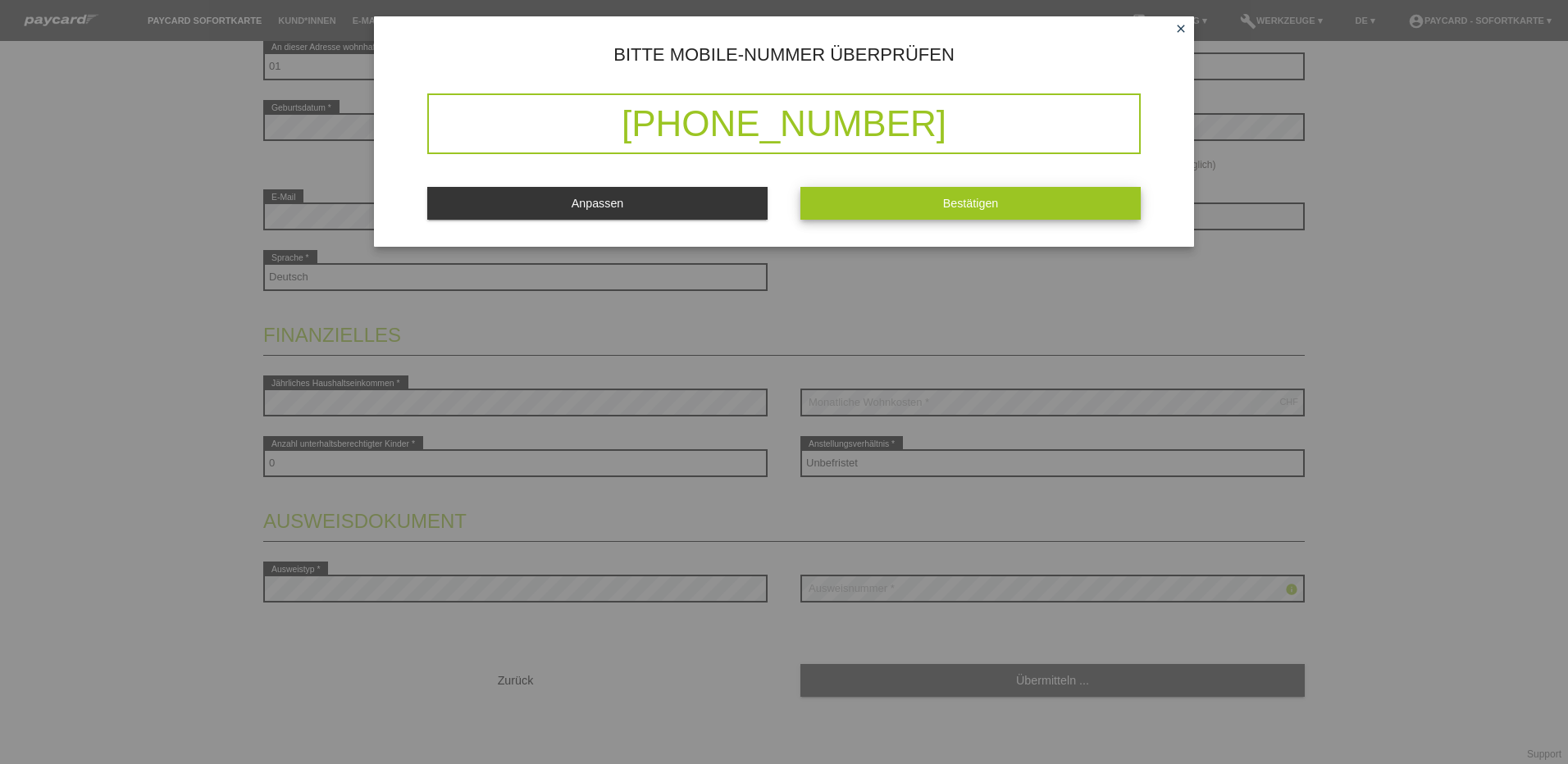
click at [991, 200] on span "Bestätigen" at bounding box center [971, 203] width 56 height 13
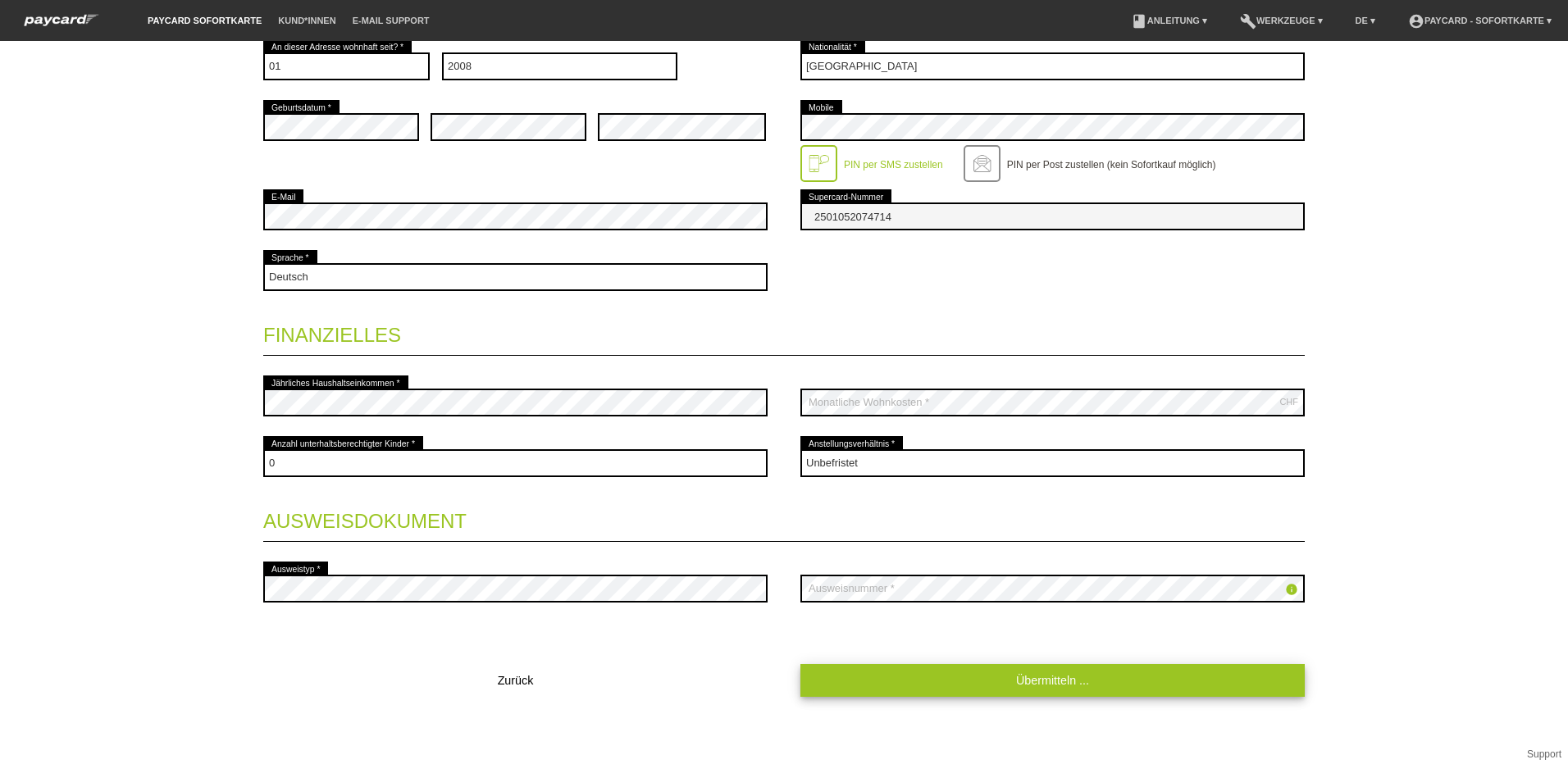
click at [1018, 683] on link "Übermitteln ..." at bounding box center [1052, 680] width 504 height 32
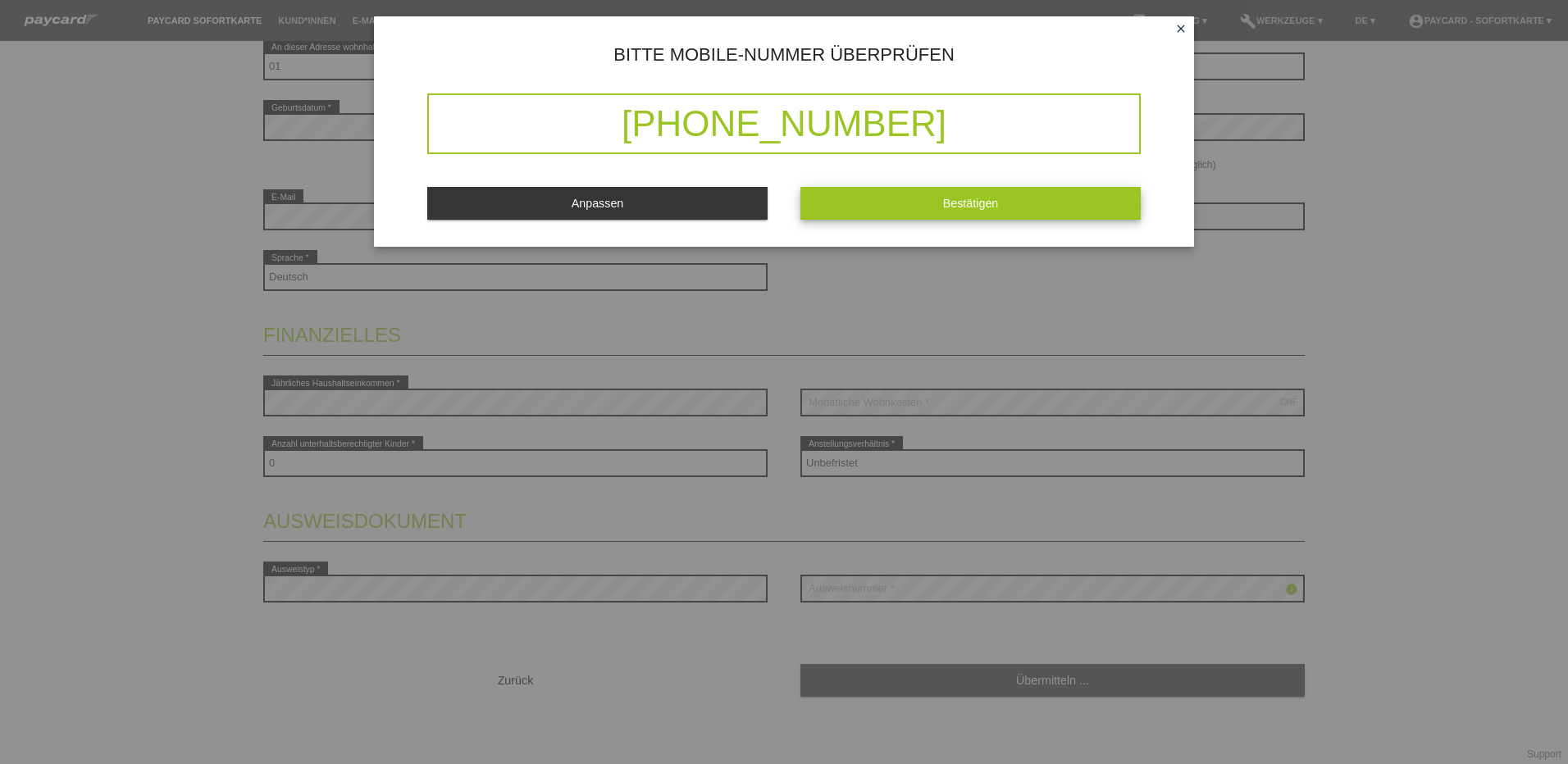
click at [1000, 200] on button "Bestätigen" at bounding box center [970, 203] width 340 height 32
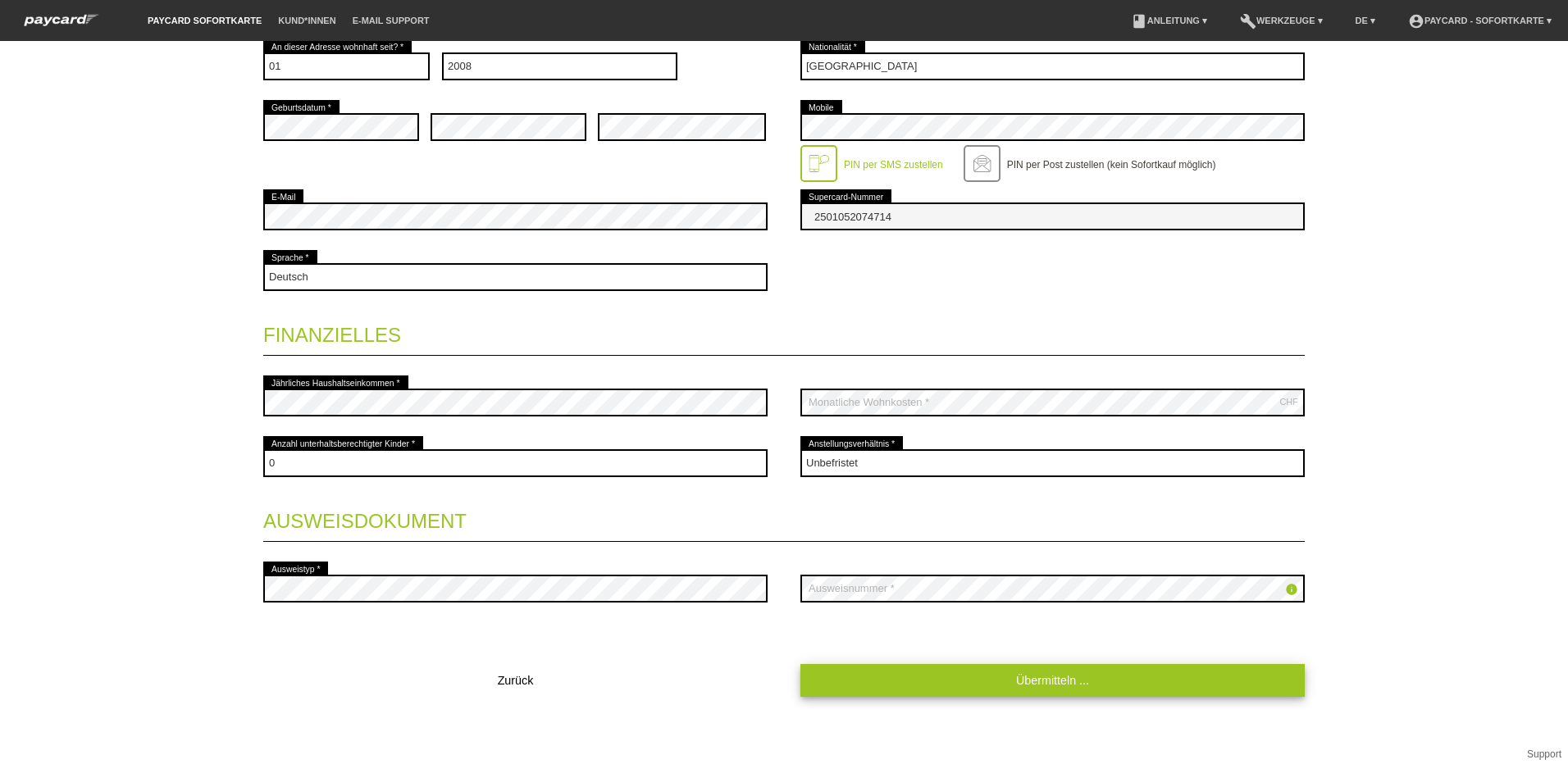
click at [1029, 672] on link "Übermitteln ..." at bounding box center [1052, 680] width 504 height 32
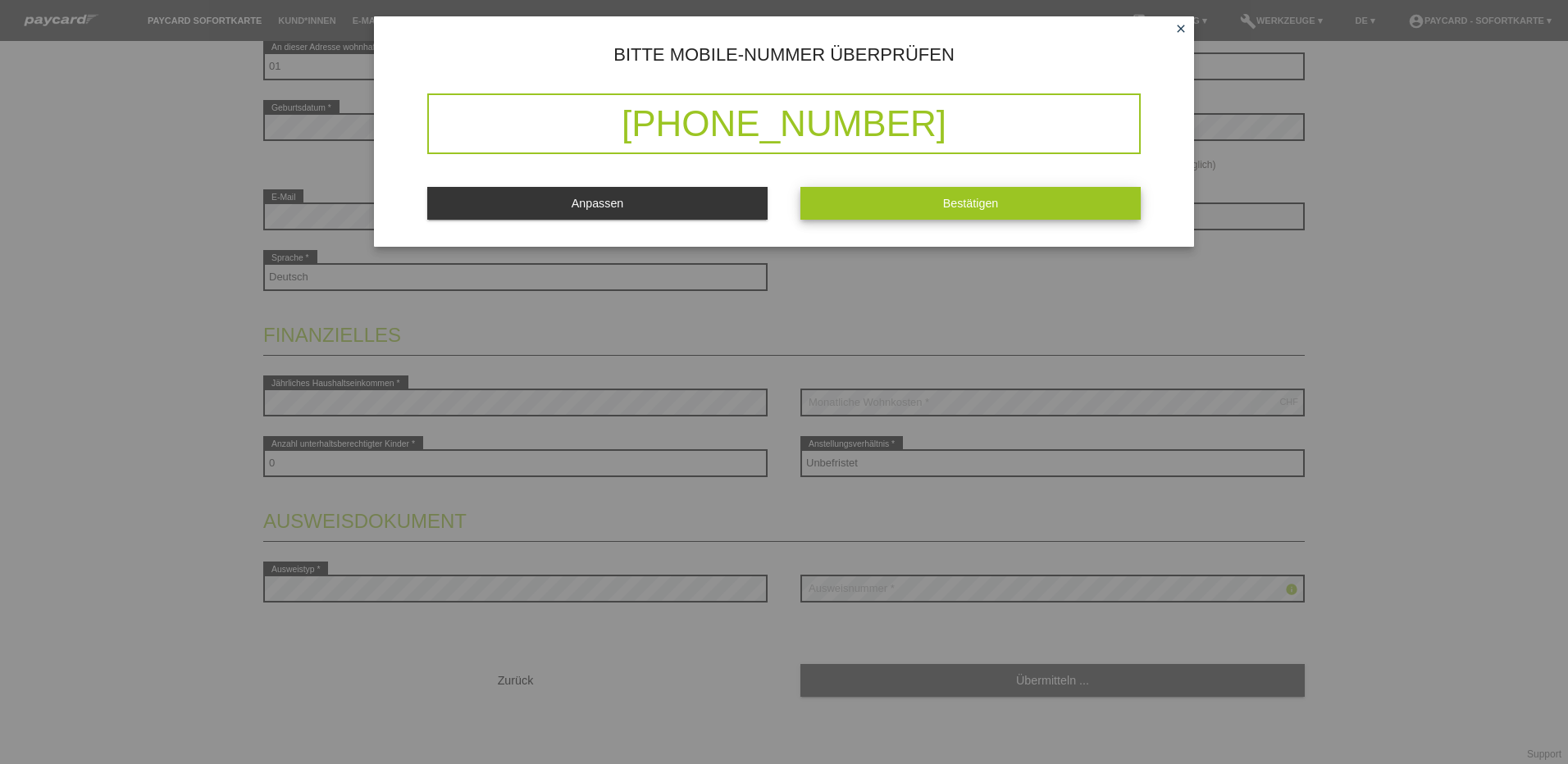
click at [969, 209] on span "Bestätigen" at bounding box center [971, 203] width 56 height 13
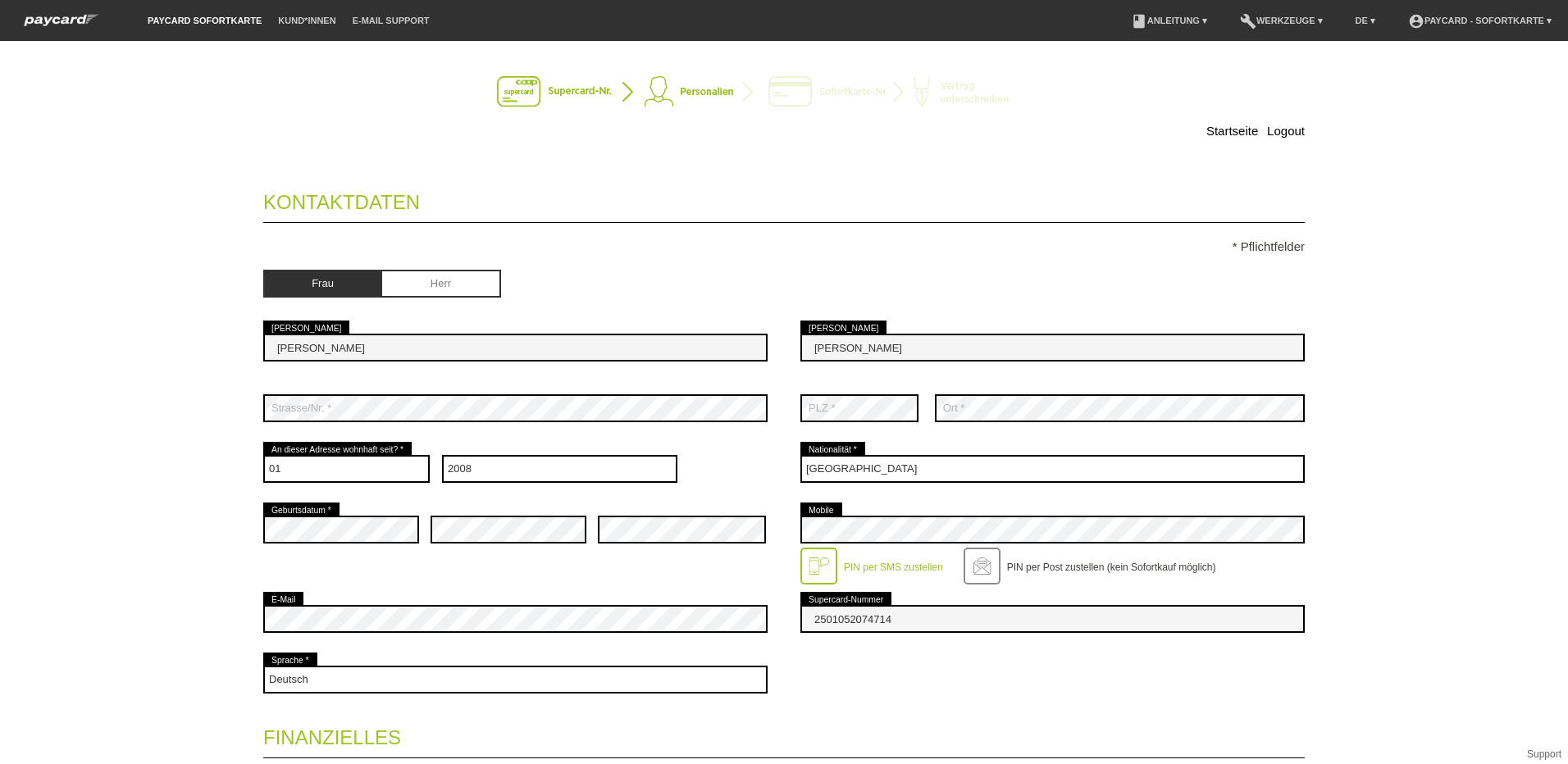
scroll to position [0, 0]
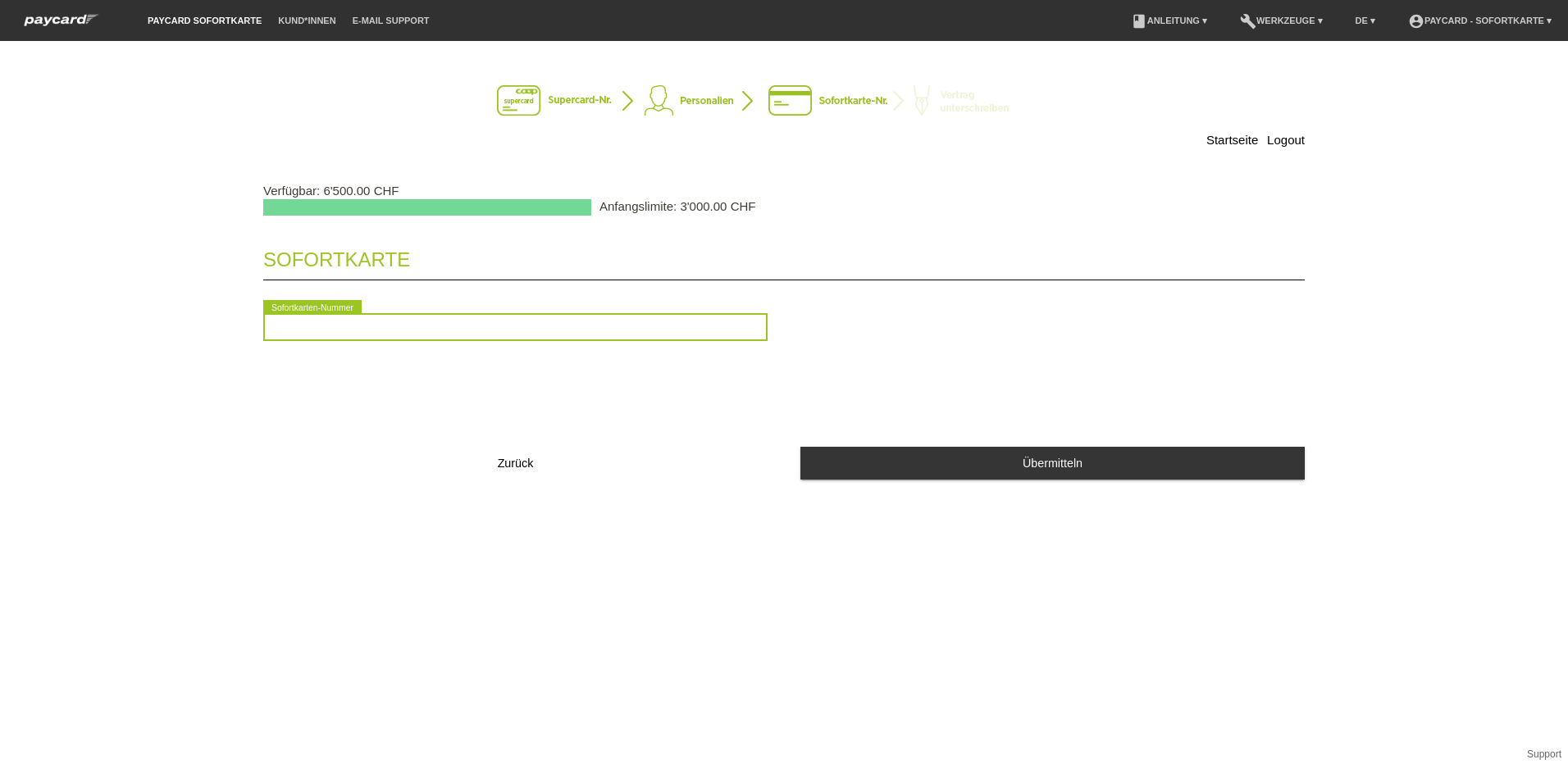
click at [410, 323] on input "text" at bounding box center [515, 327] width 504 height 27
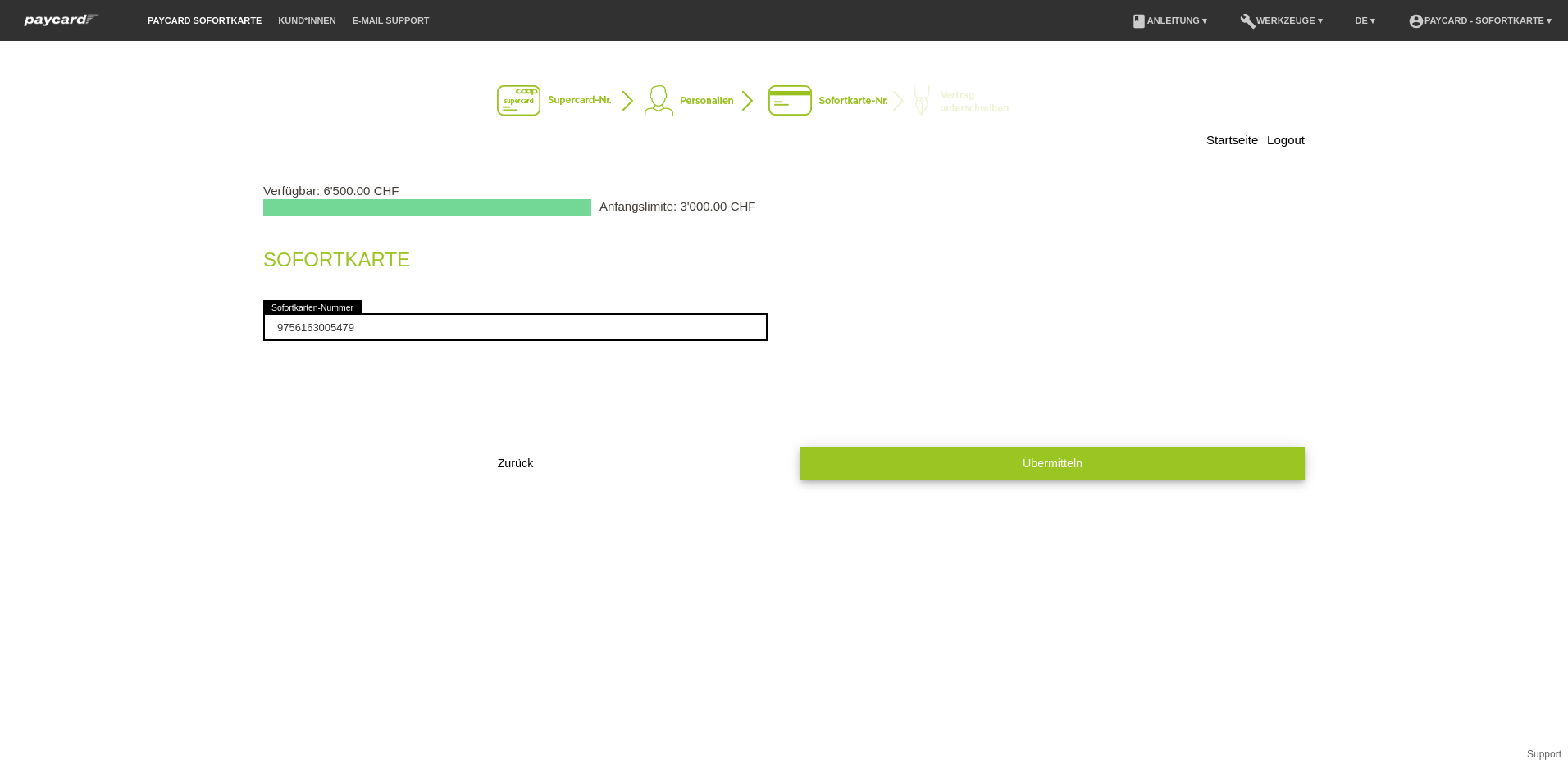
click at [1024, 460] on span "Übermitteln" at bounding box center [1052, 463] width 60 height 13
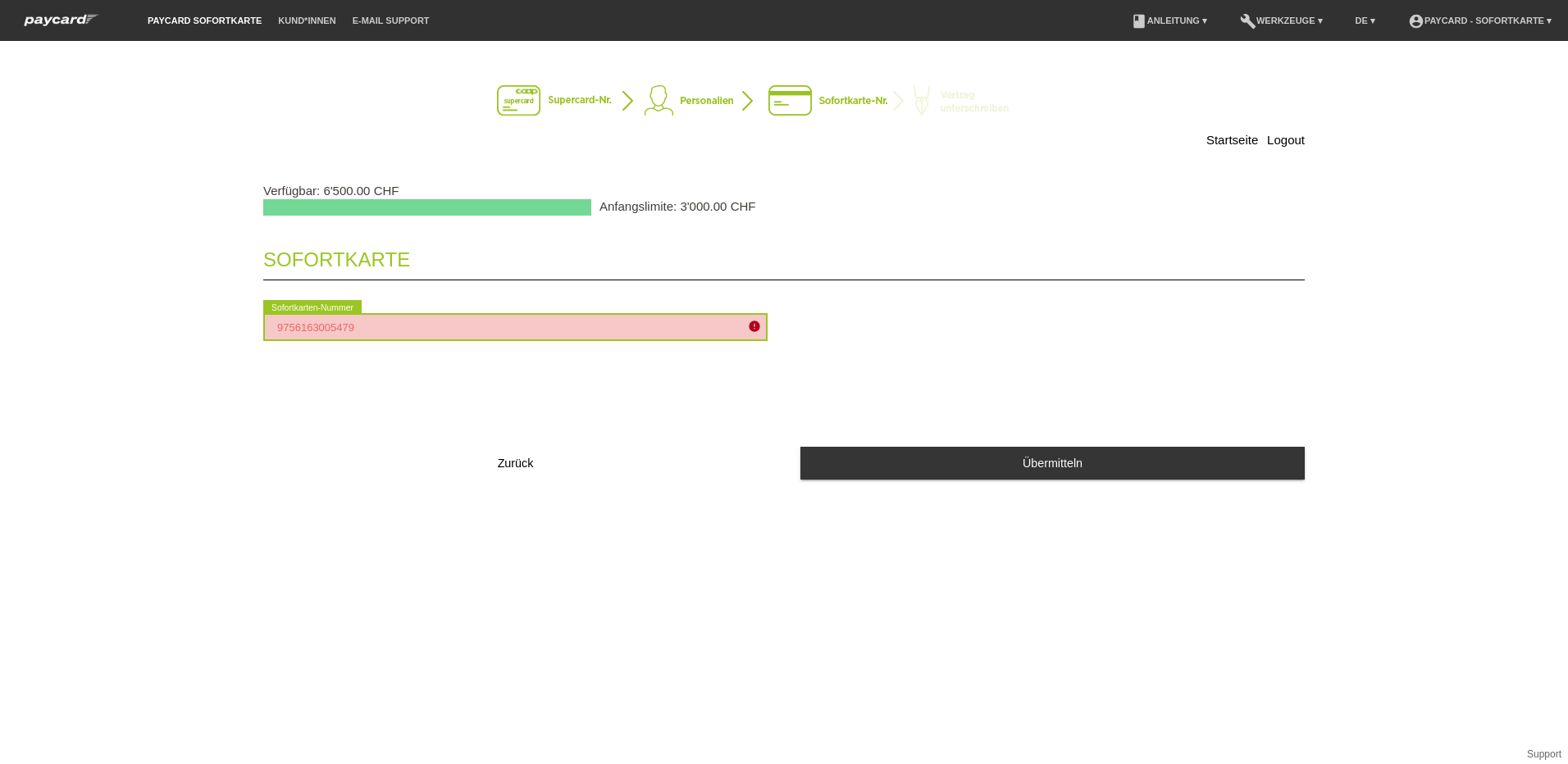
click at [395, 324] on input "9756163005479" at bounding box center [515, 327] width 504 height 27
type input "9"
type input "2090107686199"
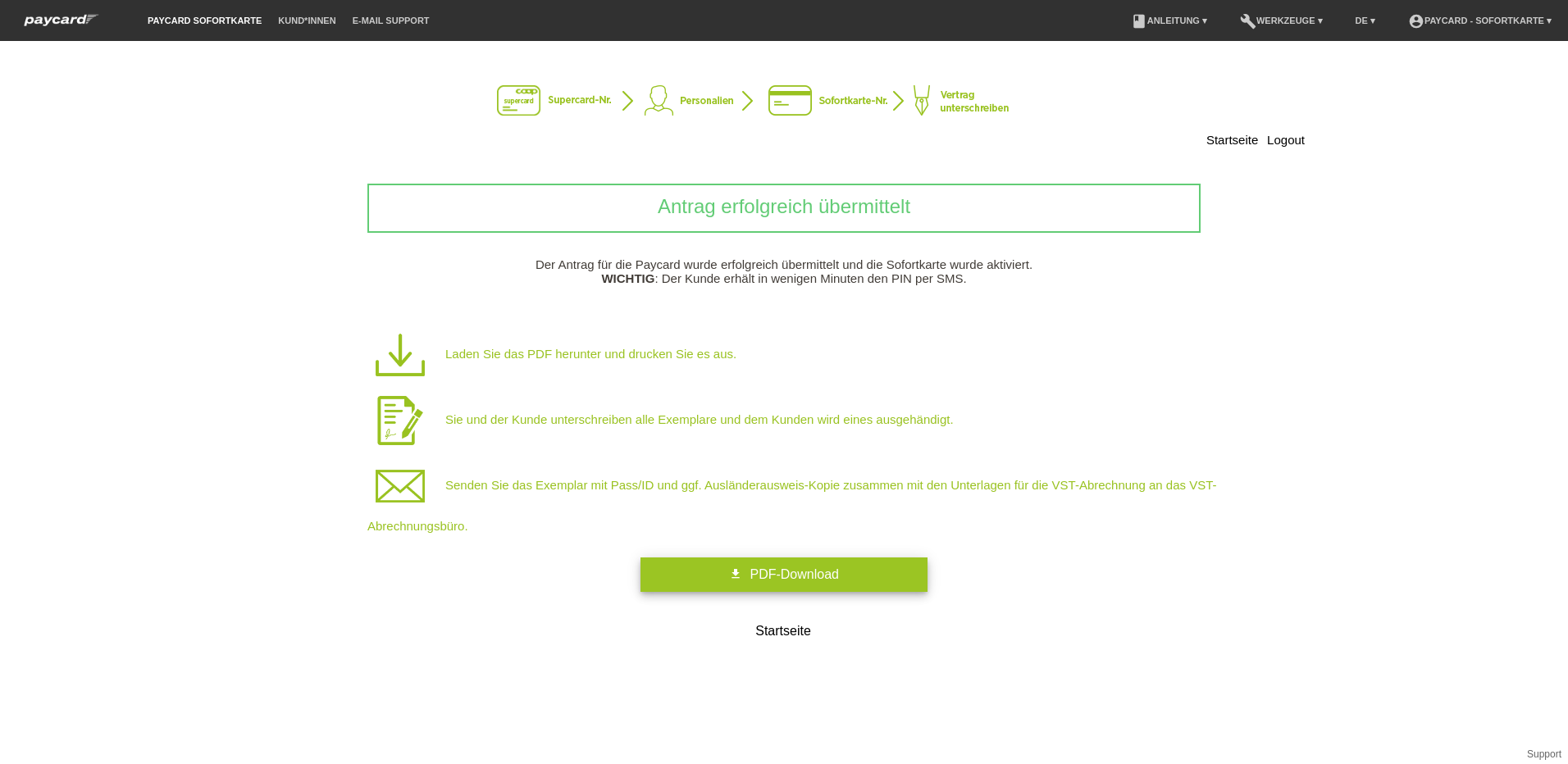
click at [796, 573] on span "PDF-Download" at bounding box center [793, 575] width 88 height 14
click at [964, 487] on p "Senden Sie das Exemplar mit Pass/ID und ggf. Ausländerausweis-Kopie zusammen mi…" at bounding box center [810, 492] width 885 height 79
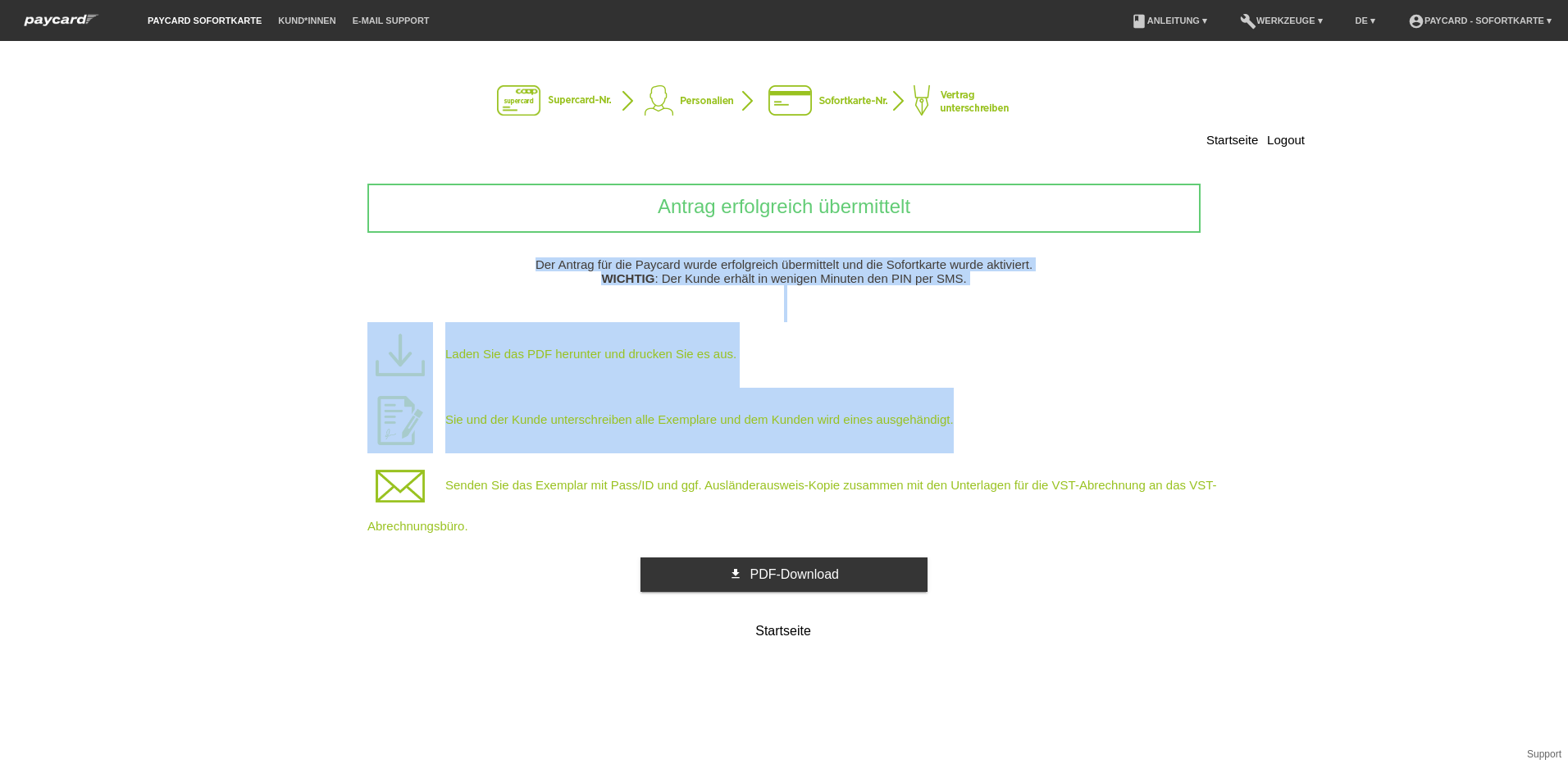
drag, startPoint x: 336, startPoint y: 259, endPoint x: 318, endPoint y: 458, distance: 199.8
click at [318, 458] on div "Antrag erfolgreich übermittelt Der Antrag für die Paycard wurde erfolgreich übe…" at bounding box center [784, 415] width 1041 height 464
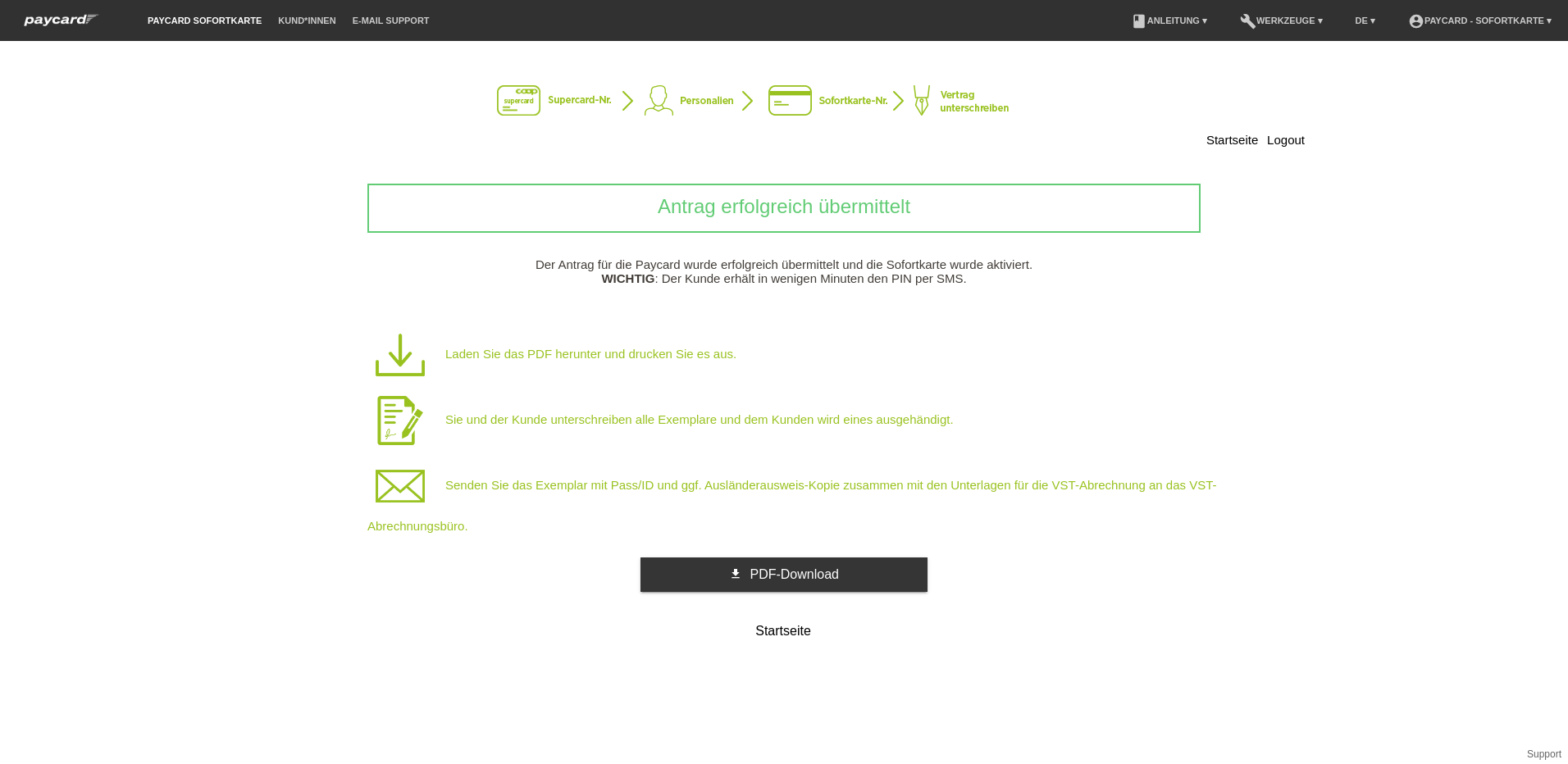
drag, startPoint x: 318, startPoint y: 458, endPoint x: 426, endPoint y: 546, distance: 139.3
click at [426, 546] on div "Antrag erfolgreich übermittelt Der Antrag für die Paycard wurde erfolgreich übe…" at bounding box center [784, 415] width 1041 height 464
click at [131, 263] on div "Startseite Logout Antrag erfolgreich übermittelt Der Antrag für die Paycard wur…" at bounding box center [784, 403] width 1568 height 724
